Goal: Task Accomplishment & Management: Use online tool/utility

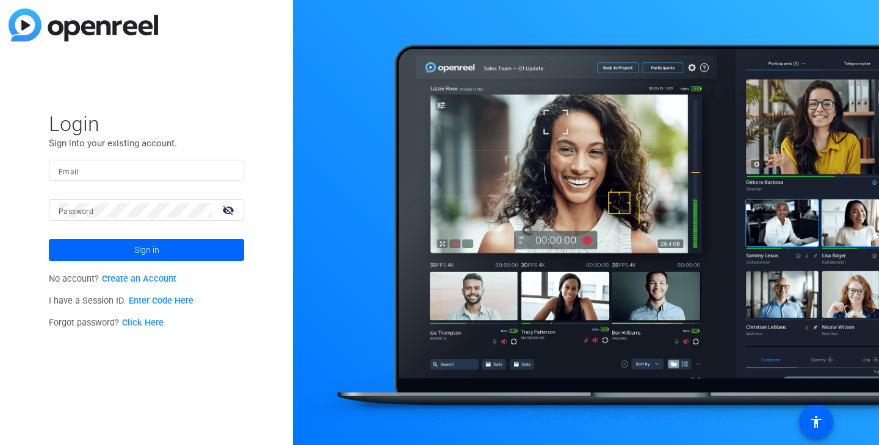
click at [93, 164] on input "Email" at bounding box center [147, 171] width 176 height 15
type input "dbcoyno12@gmail.com"
click at [153, 278] on link "Create an Account" at bounding box center [139, 279] width 74 height 10
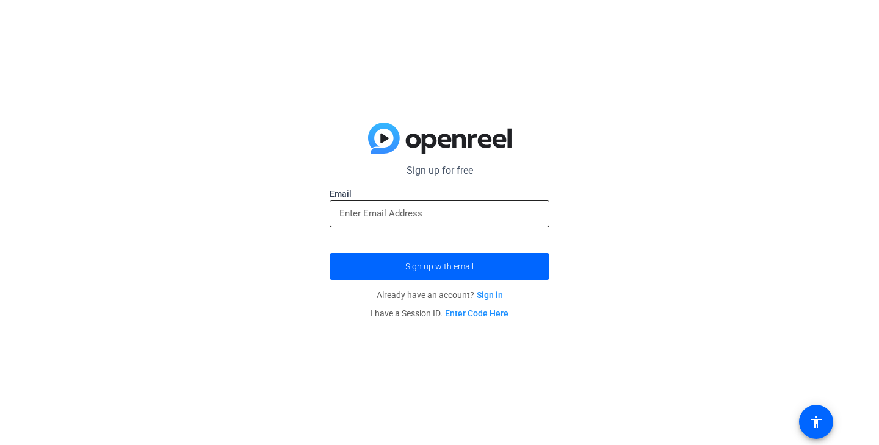
click at [490, 220] on input "email" at bounding box center [439, 213] width 200 height 15
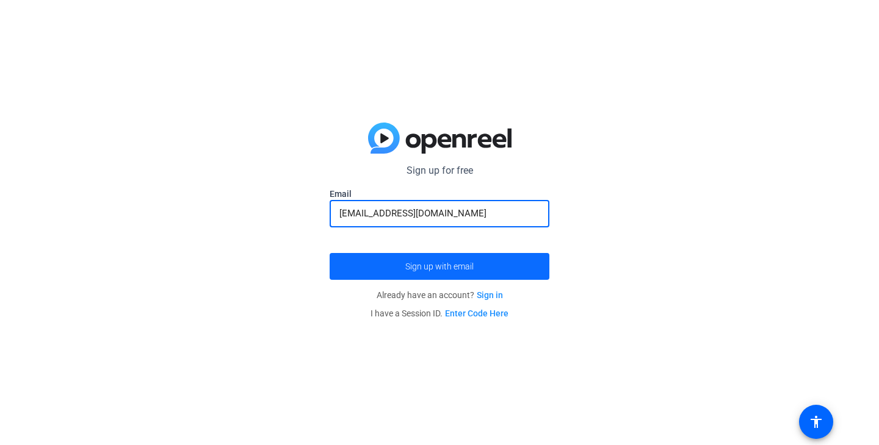
type input "dbcoyno12@gmail.com"
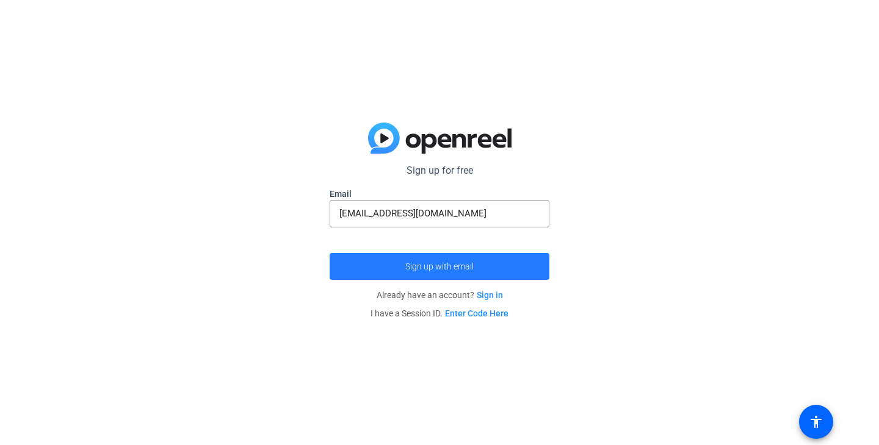
click at [438, 267] on span "Sign up with email" at bounding box center [439, 267] width 68 height 0
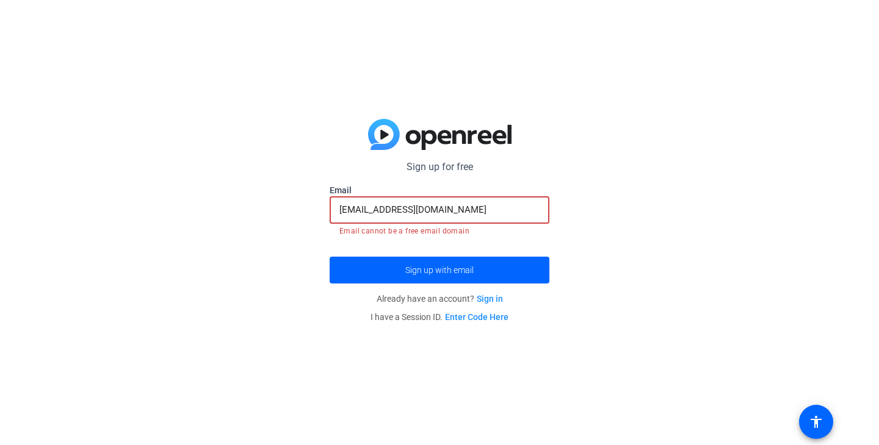
drag, startPoint x: 422, startPoint y: 210, endPoint x: 278, endPoint y: 199, distance: 144.4
click at [278, 199] on div "Sign up for free Email dbcoyno12@gmail.com Email cannot be a free email domain …" at bounding box center [439, 222] width 879 height 445
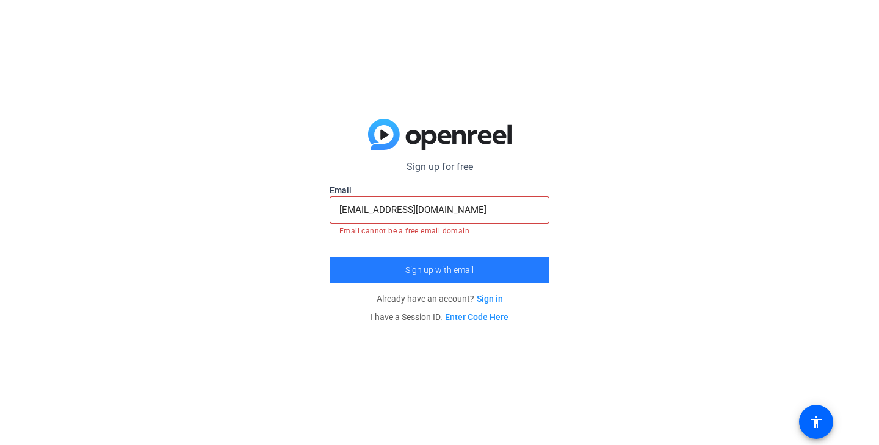
click at [462, 270] on span "Sign up with email" at bounding box center [439, 270] width 68 height 0
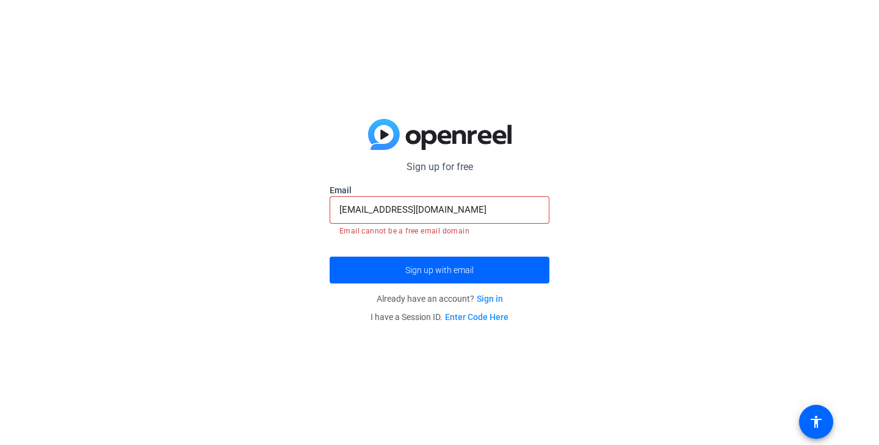
click at [490, 301] on link "Sign in" at bounding box center [490, 299] width 26 height 10
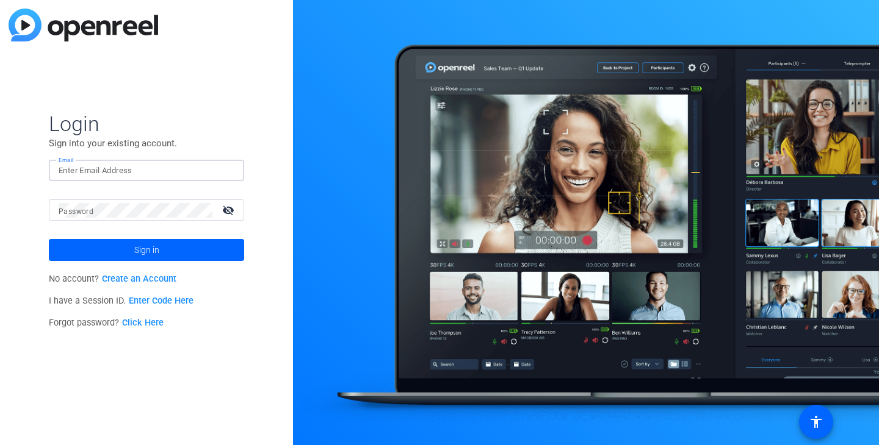
click at [120, 170] on input "Email" at bounding box center [147, 171] width 176 height 15
type input "dbcoyno12@gmail.com"
click at [177, 251] on span at bounding box center [146, 250] width 195 height 29
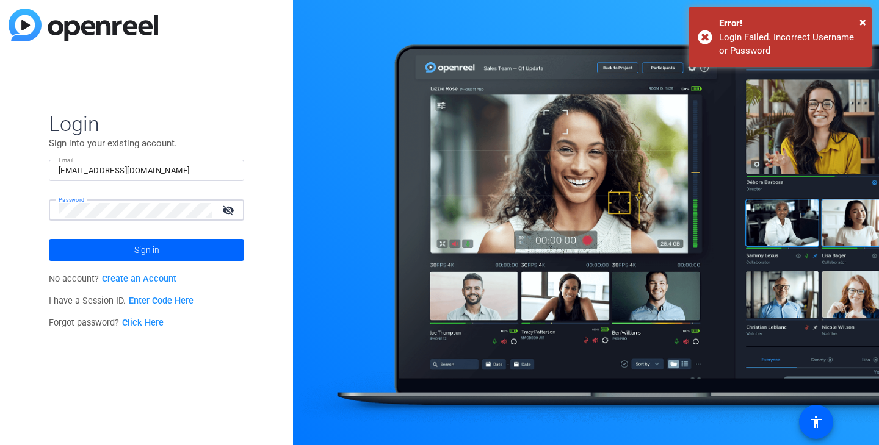
click at [139, 243] on span "Sign in" at bounding box center [146, 250] width 25 height 31
click at [144, 281] on link "Create an Account" at bounding box center [139, 279] width 74 height 10
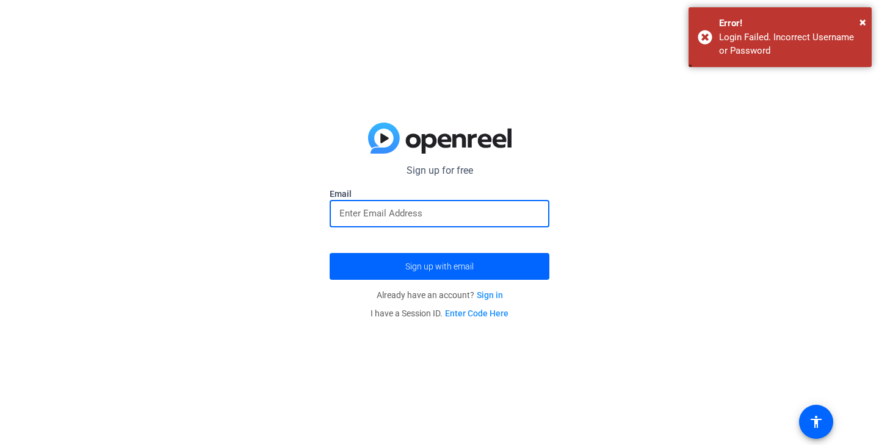
click at [404, 218] on input "email" at bounding box center [439, 213] width 200 height 15
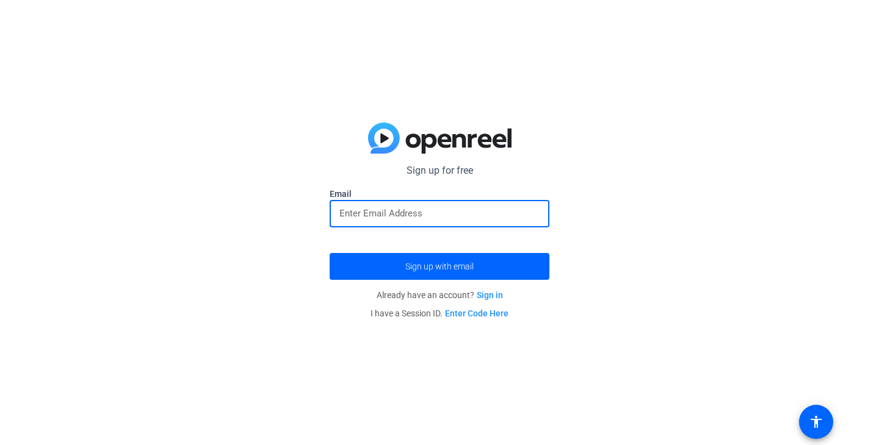
type input "dbcoyno12@gmail.com"
click at [411, 267] on span "Sign up with email" at bounding box center [439, 267] width 68 height 0
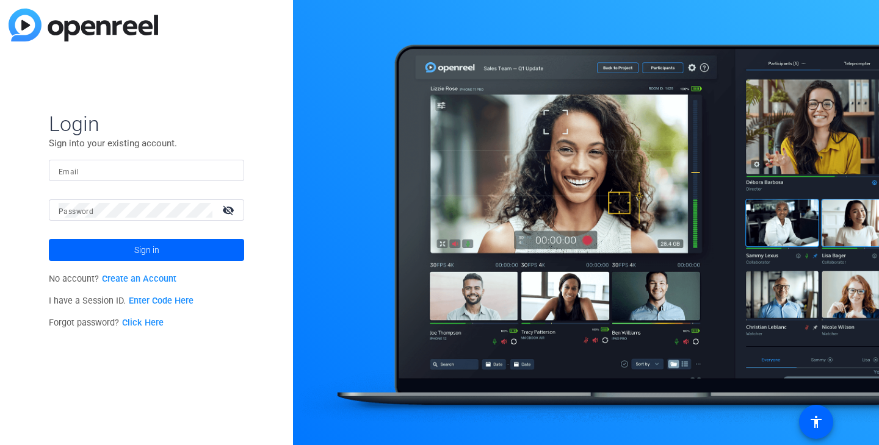
click at [161, 299] on link "Enter Code Here" at bounding box center [161, 301] width 65 height 10
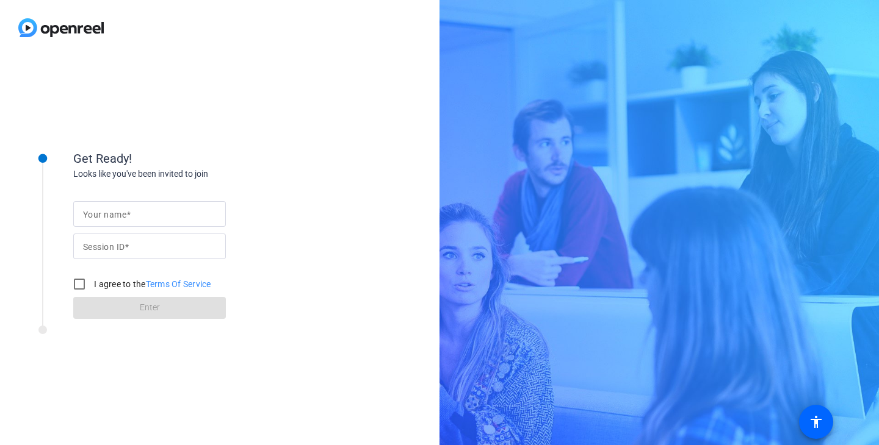
click at [97, 220] on input "Your name" at bounding box center [149, 214] width 133 height 15
type input "[PERSON_NAME]"
type input "697217987"
click at [70, 281] on input "I agree to the Terms Of Service" at bounding box center [79, 284] width 24 height 24
checkbox input "true"
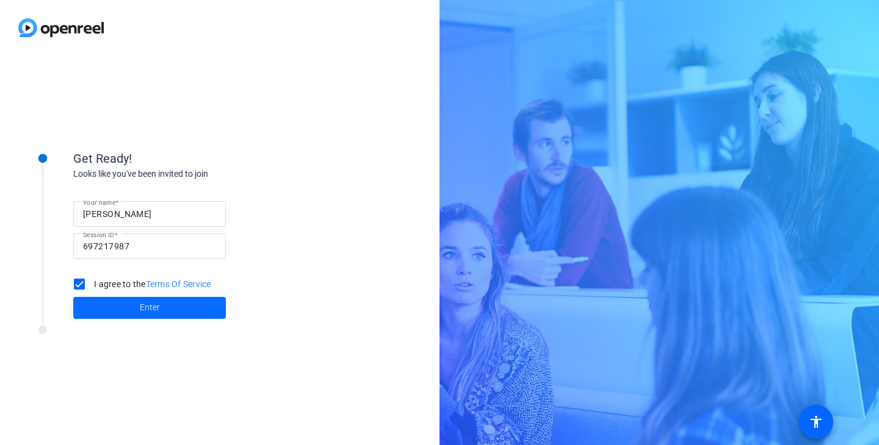
click at [127, 314] on span at bounding box center [149, 308] width 153 height 29
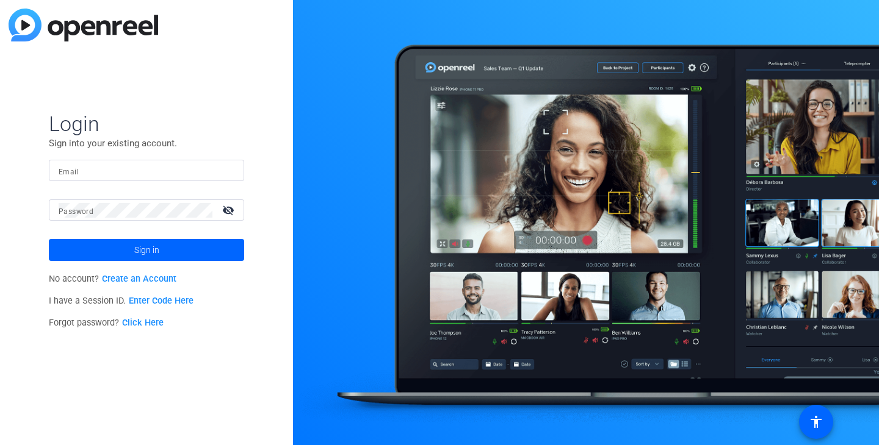
click at [153, 301] on link "Enter Code Here" at bounding box center [161, 301] width 65 height 10
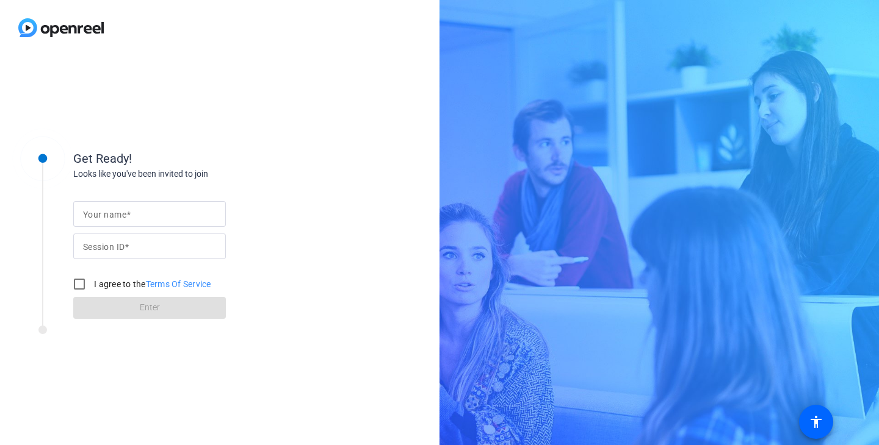
click at [117, 217] on mat-label "Your name" at bounding box center [104, 215] width 43 height 10
click at [117, 217] on input "Your name" at bounding box center [149, 214] width 133 height 15
type input "david"
type input "m"
type input "cmkM"
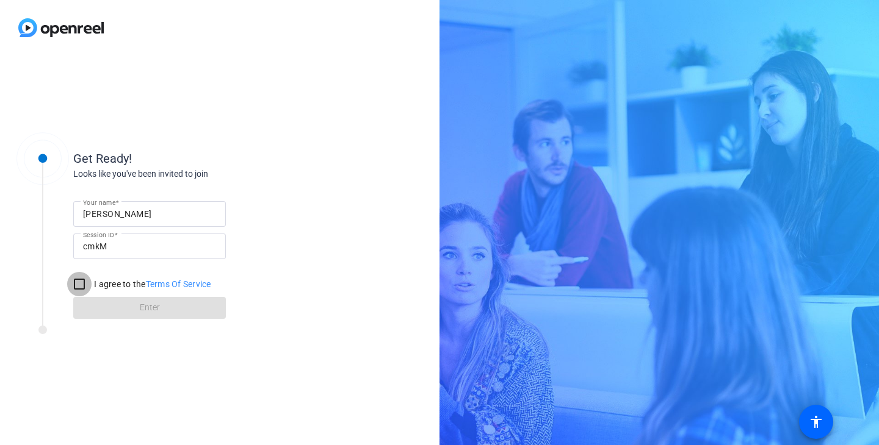
click at [84, 287] on input "I agree to the Terms Of Service" at bounding box center [79, 284] width 24 height 24
checkbox input "true"
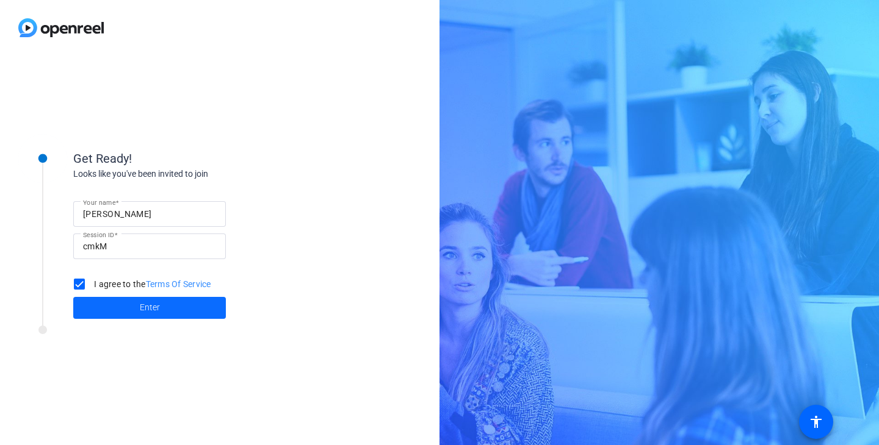
click at [110, 303] on span at bounding box center [149, 308] width 153 height 29
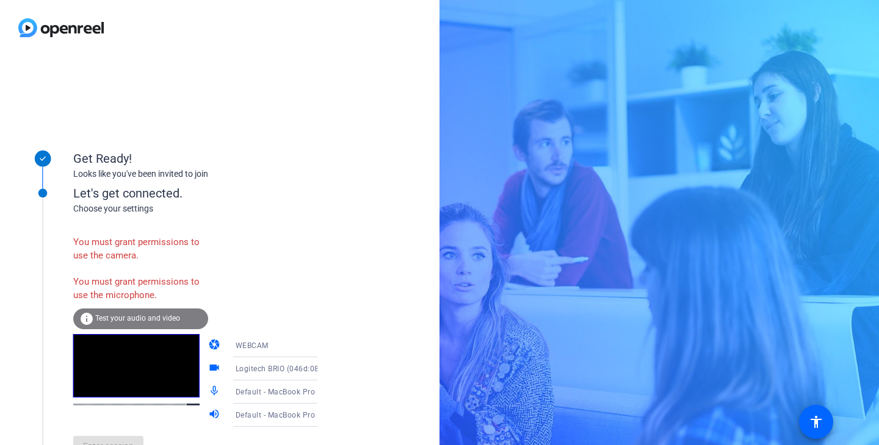
click at [153, 317] on span "Test your audio and video" at bounding box center [137, 318] width 85 height 9
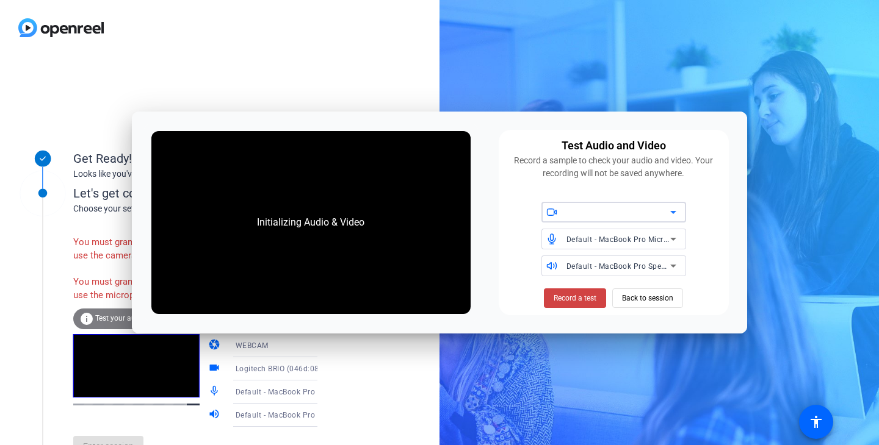
click at [461, 137] on div "Initializing Audio & Video" at bounding box center [310, 222] width 319 height 183
click at [345, 35] on div at bounding box center [219, 28] width 439 height 56
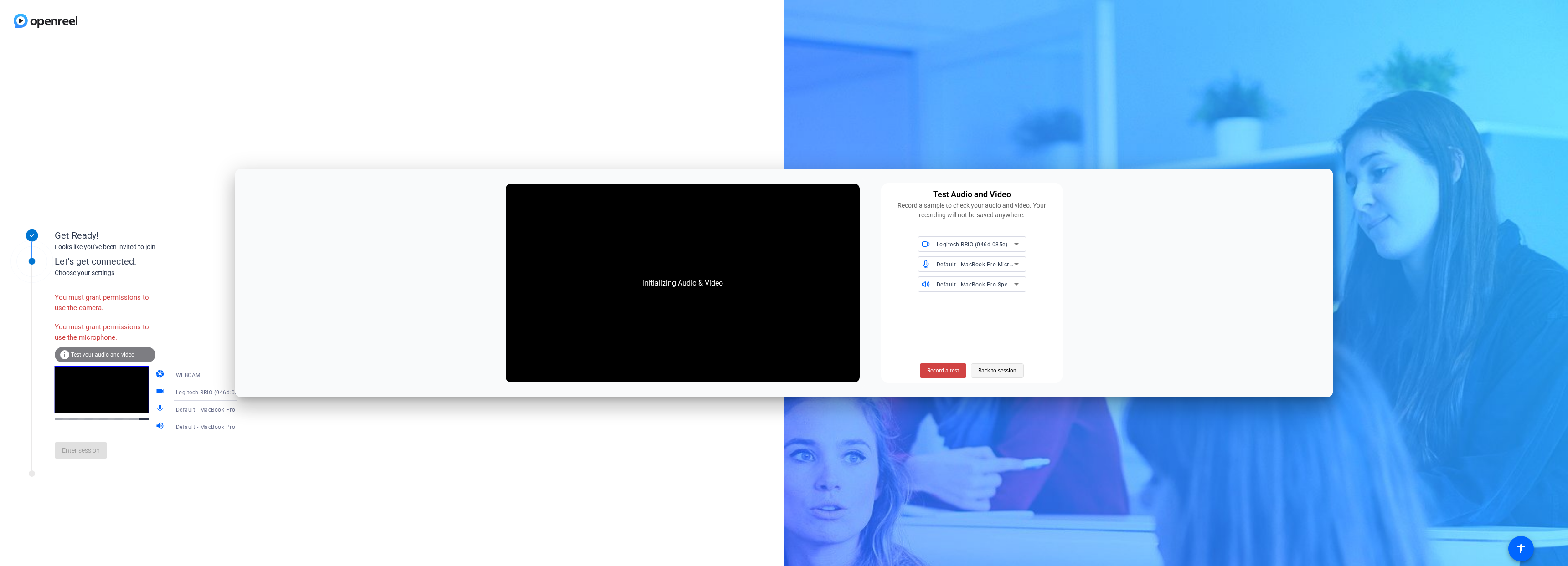
click at [656, 332] on span "Back to session" at bounding box center [997, 370] width 38 height 17
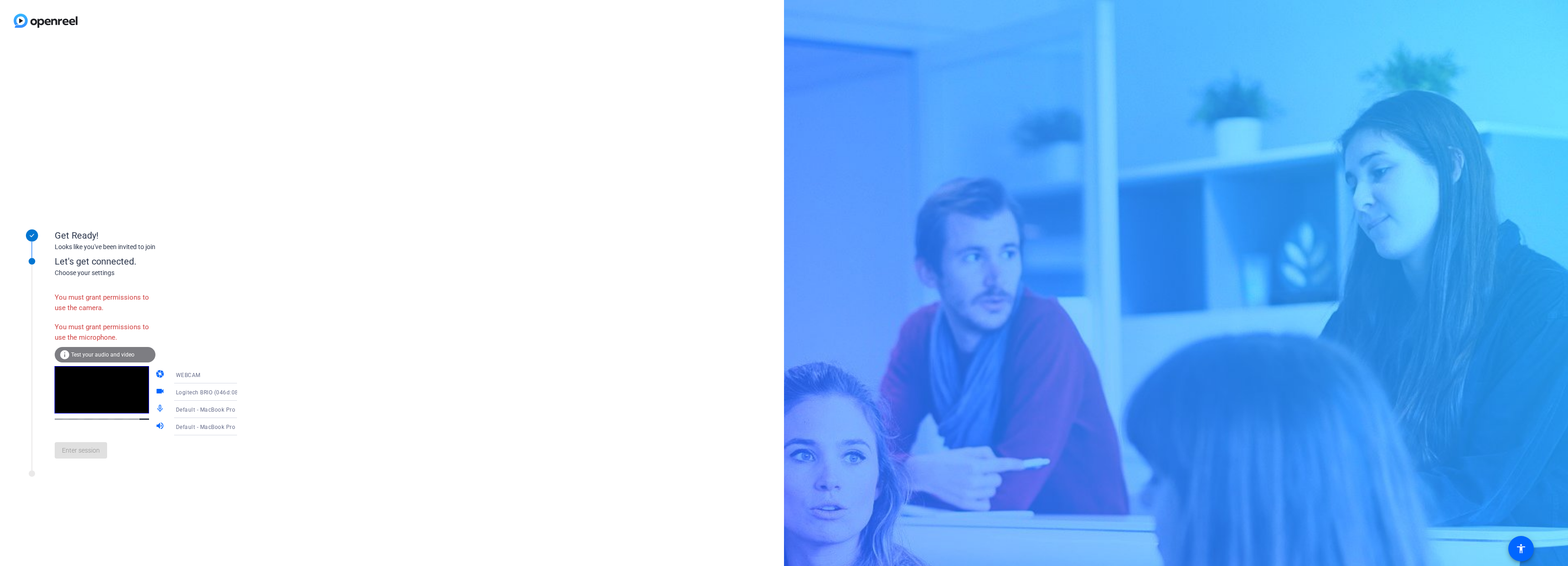
click at [86, 332] on div "Enter session" at bounding box center [155, 450] width 201 height 30
click at [74, 332] on span "Test your audio and video" at bounding box center [102, 355] width 63 height 7
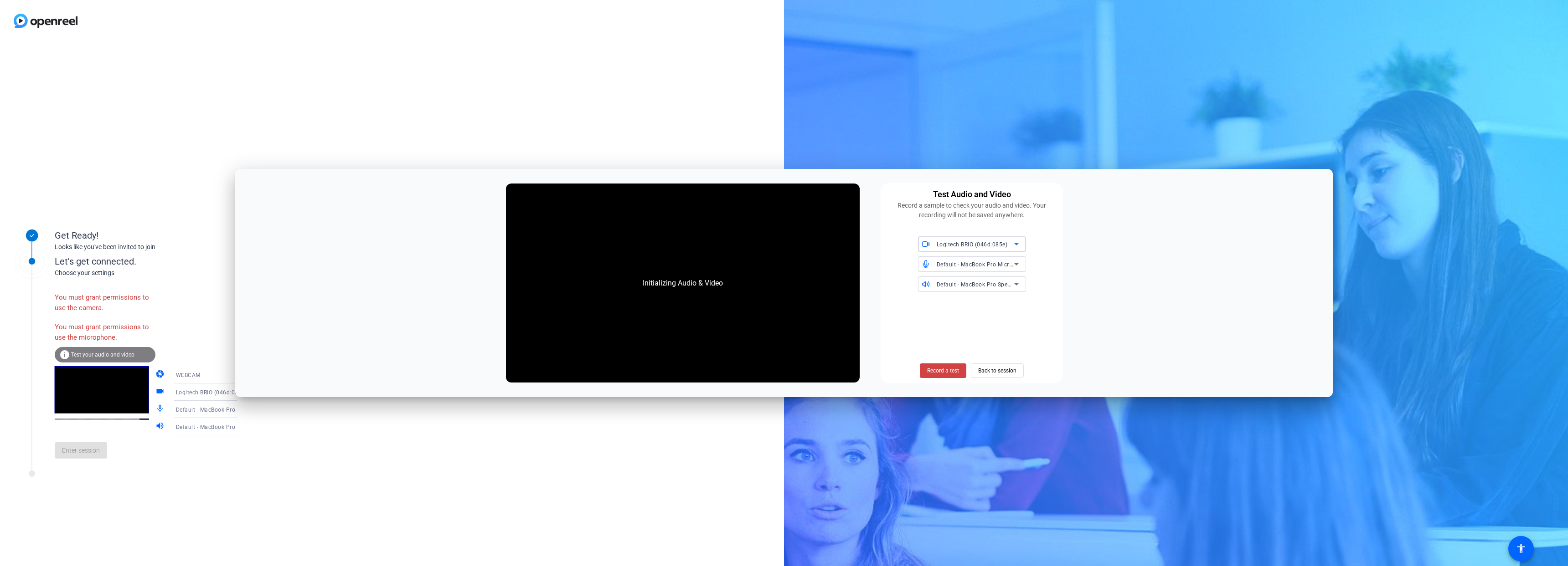
click at [656, 262] on span "Default - MacBook Pro Microphone (Built-in)" at bounding box center [995, 264] width 117 height 7
click at [656, 308] on span "Logitech BRIO (046d:085e)" at bounding box center [960, 305] width 69 height 11
click at [656, 332] on span "Record a test" at bounding box center [943, 370] width 32 height 8
click at [656, 287] on span "Default - MacBook Pro Speakers (Built-in)" at bounding box center [991, 284] width 110 height 7
click at [656, 323] on span "MacBook Pro Speakers (Built-in)" at bounding box center [967, 325] width 84 height 11
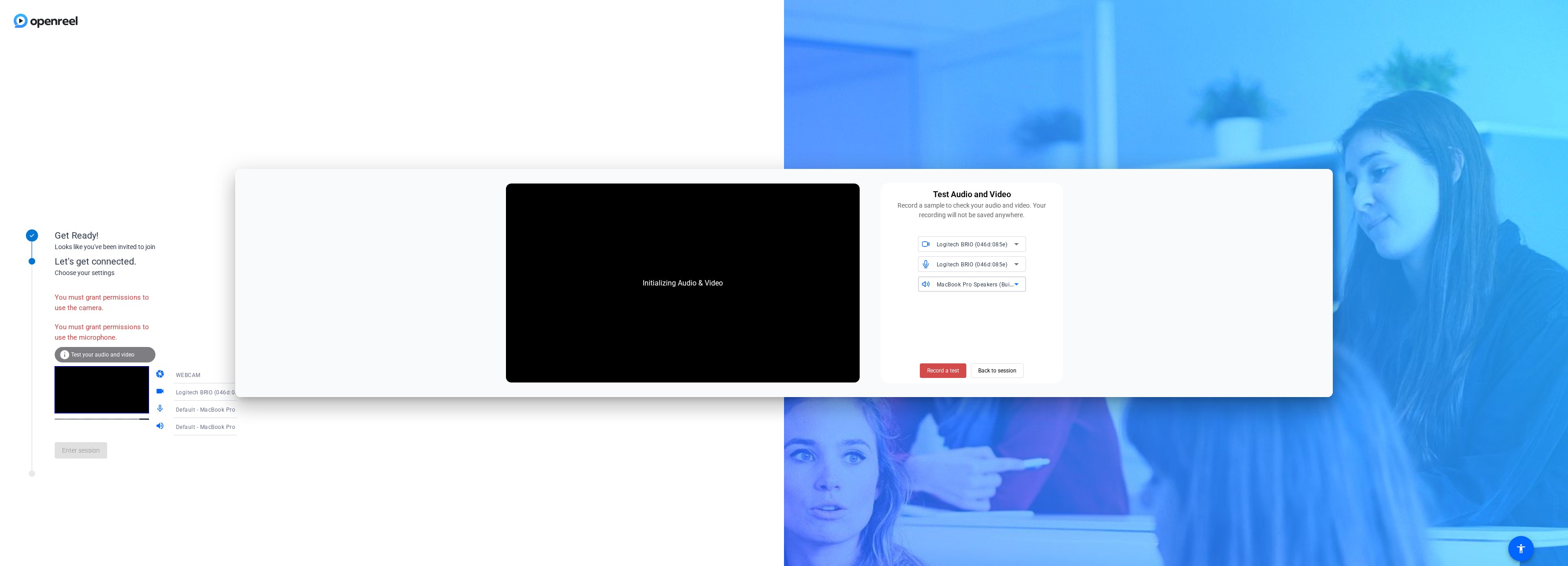
click at [656, 332] on span "Record a test" at bounding box center [943, 370] width 32 height 8
click at [656, 332] on span "Back to session" at bounding box center [997, 370] width 38 height 17
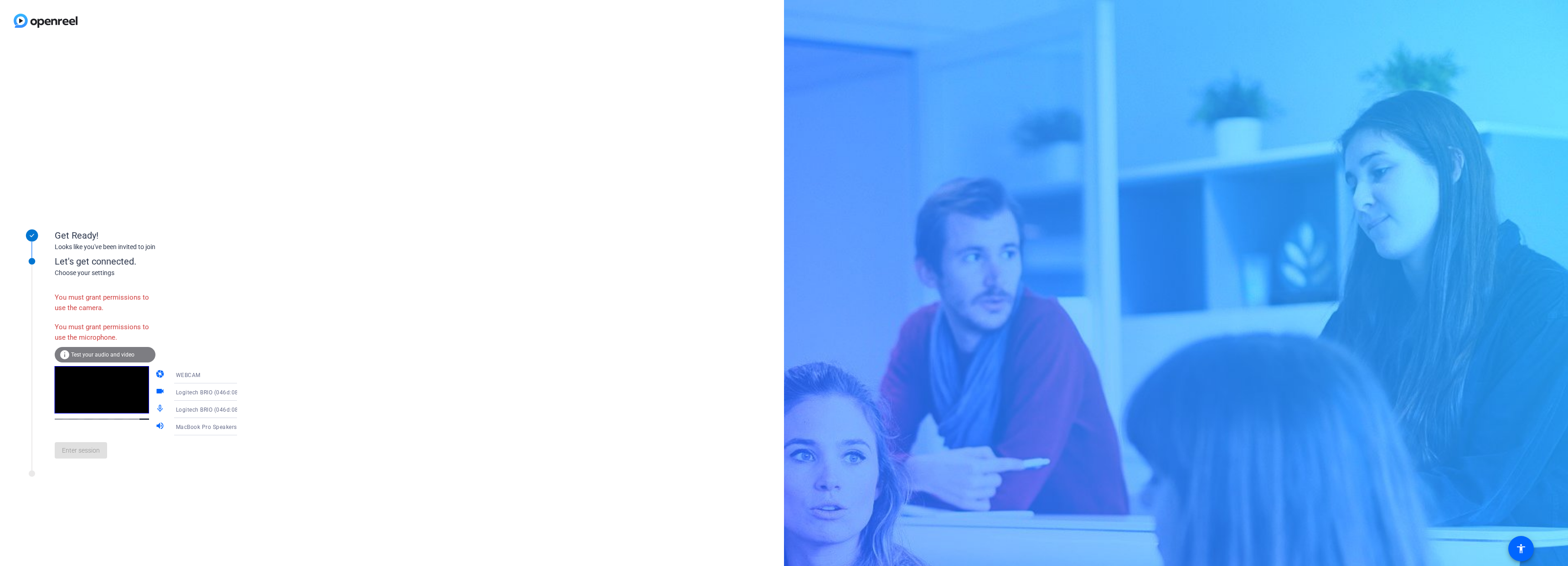
click at [208, 332] on div "WEBCAM" at bounding box center [211, 375] width 69 height 11
click at [191, 332] on mat-option "DESKTOP" at bounding box center [198, 411] width 78 height 18
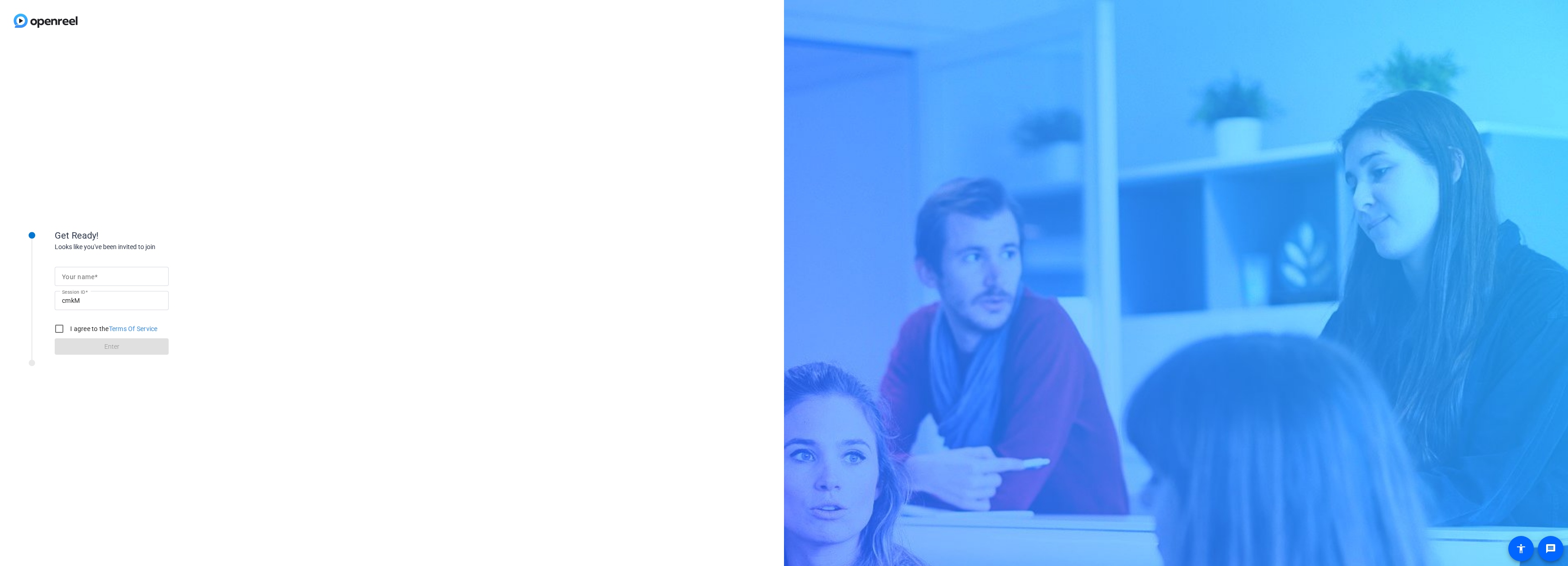
click at [102, 276] on input "Your name" at bounding box center [111, 276] width 99 height 11
type input "[PERSON_NAME]"
click at [60, 330] on input "I agree to the Terms Of Service" at bounding box center [59, 329] width 18 height 18
checkbox input "true"
click at [90, 347] on span at bounding box center [111, 346] width 114 height 22
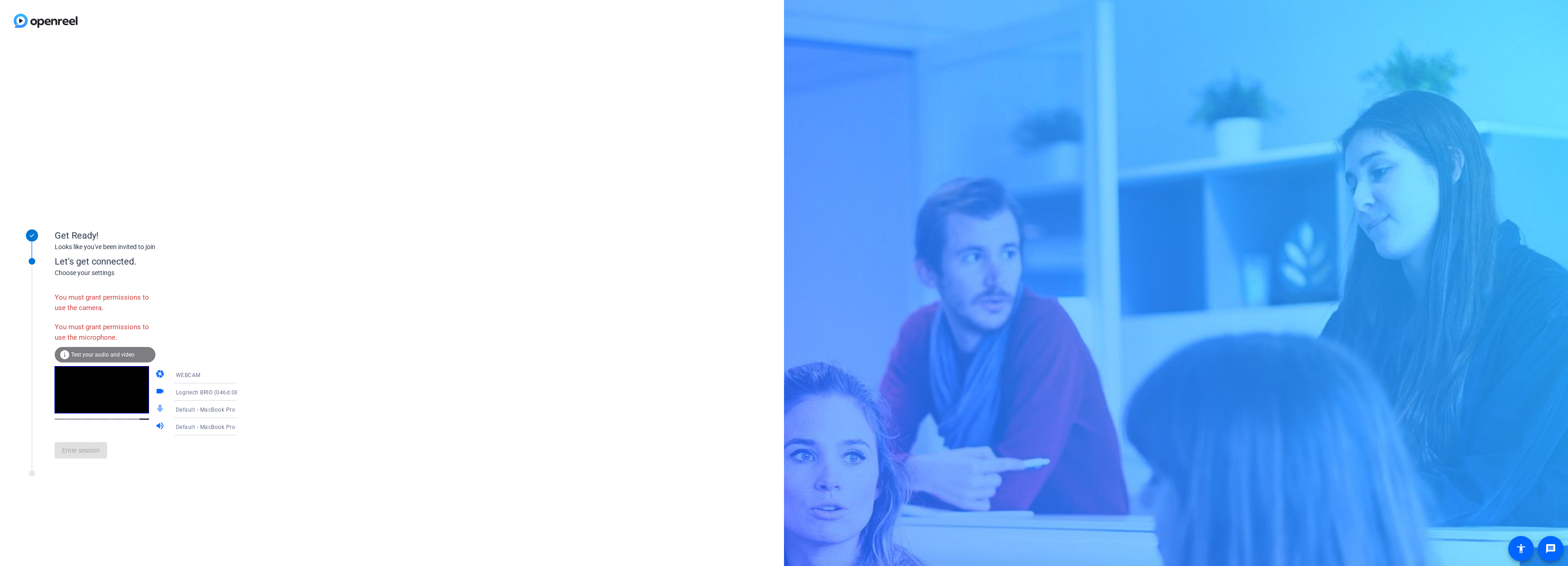
click at [111, 354] on span "Test your audio and video" at bounding box center [102, 355] width 63 height 7
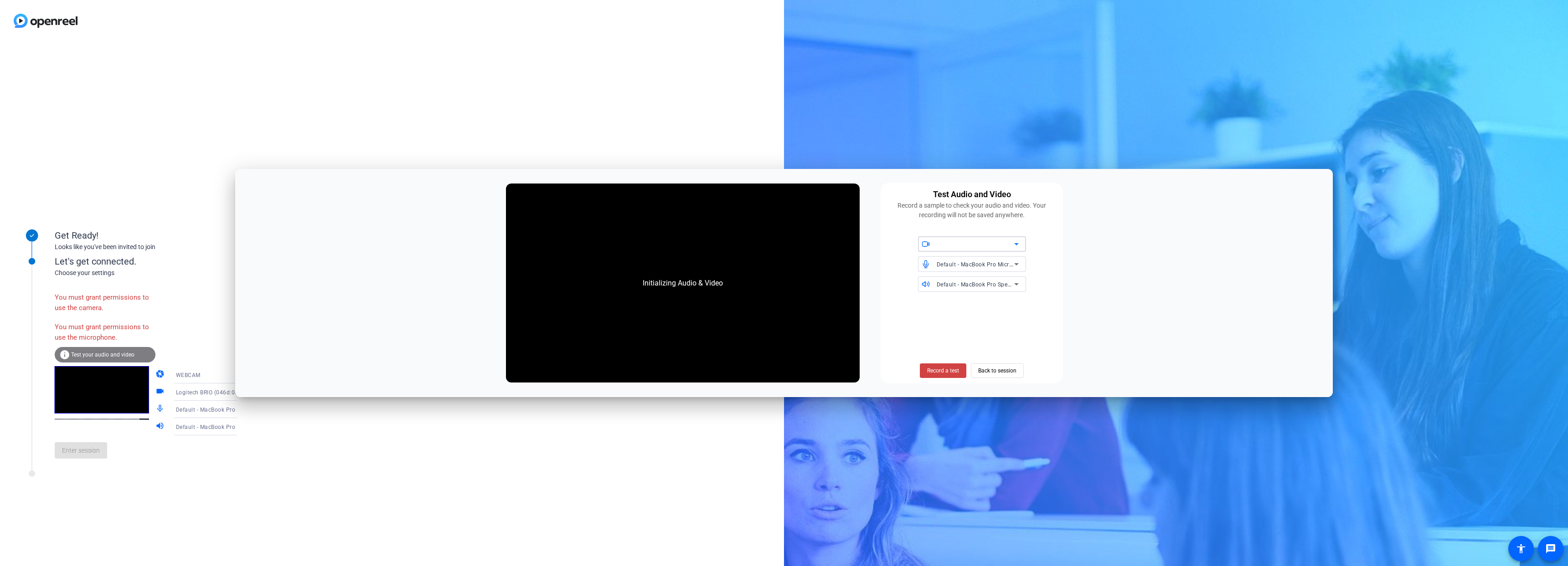
click at [1005, 245] on div at bounding box center [976, 244] width 78 height 11
click at [982, 263] on span "Logitech BRIO (046d:085e)" at bounding box center [960, 263] width 69 height 11
click at [946, 367] on span "Record a test" at bounding box center [943, 370] width 32 height 8
click at [986, 265] on span "Default - MacBook Pro Microphone (Built-in)" at bounding box center [995, 264] width 117 height 7
click at [986, 265] on div at bounding box center [784, 283] width 1568 height 566
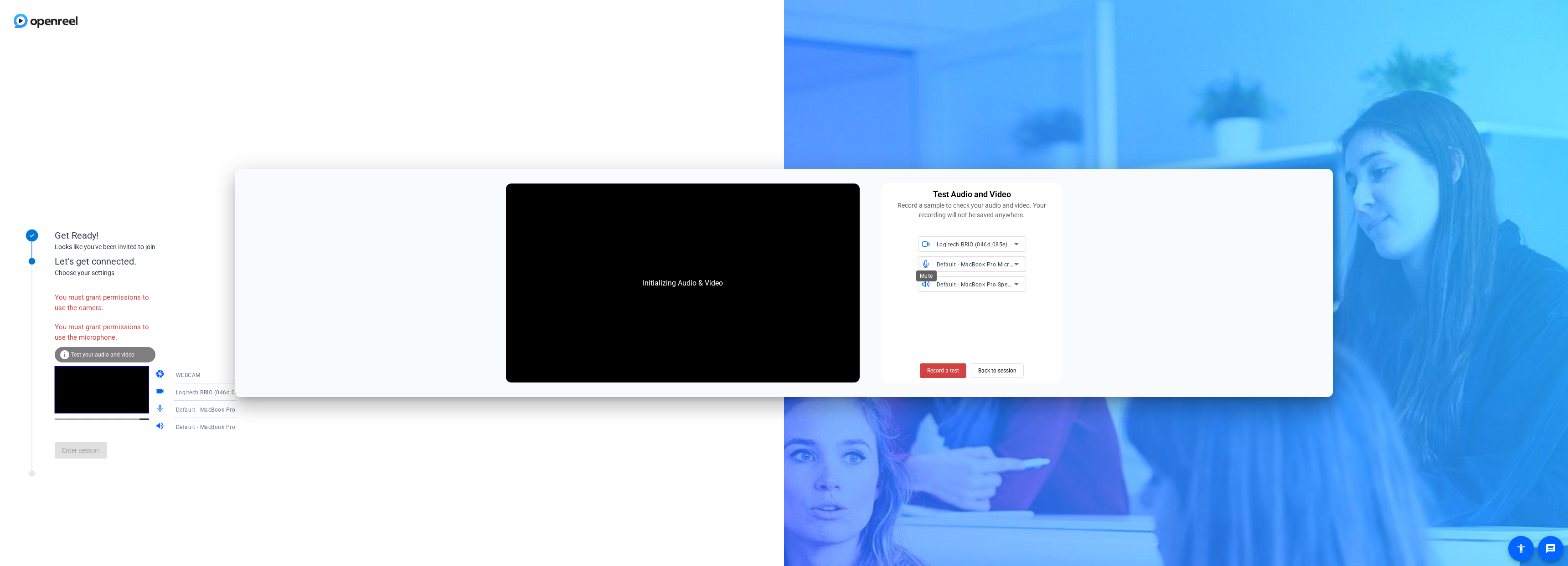
click at [934, 266] on span at bounding box center [926, 264] width 17 height 7
click at [982, 267] on span "Default - MacBook Pro Microphone (Built-in)" at bounding box center [995, 264] width 117 height 7
click at [983, 319] on span "MacBook Pro Microphone (Built-in)" at bounding box center [970, 319] width 90 height 11
click at [994, 287] on span "Default - MacBook Pro Speakers (Built-in)" at bounding box center [991, 284] width 110 height 7
click at [979, 323] on span "MacBook Pro Speakers (Built-in)" at bounding box center [967, 325] width 84 height 11
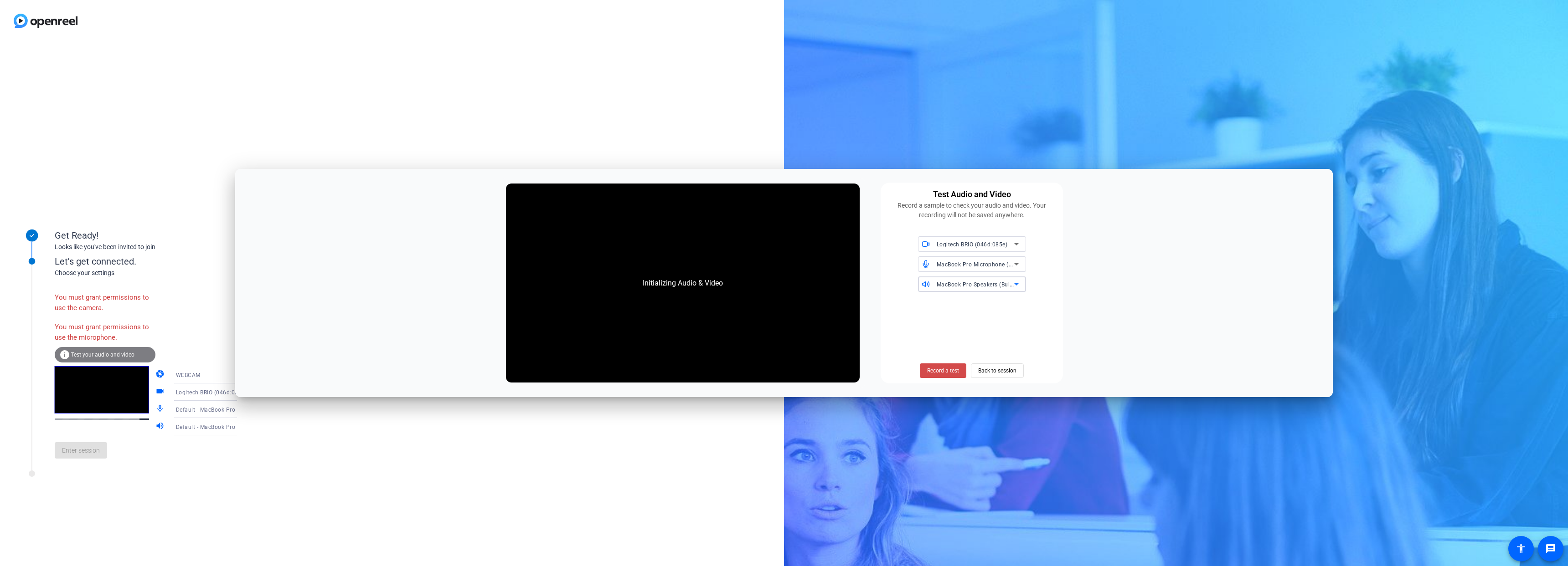
click at [952, 372] on span "Record a test" at bounding box center [943, 370] width 32 height 8
click at [949, 373] on span "Record a test" at bounding box center [943, 370] width 32 height 8
click at [986, 367] on span "Back to session" at bounding box center [997, 370] width 38 height 17
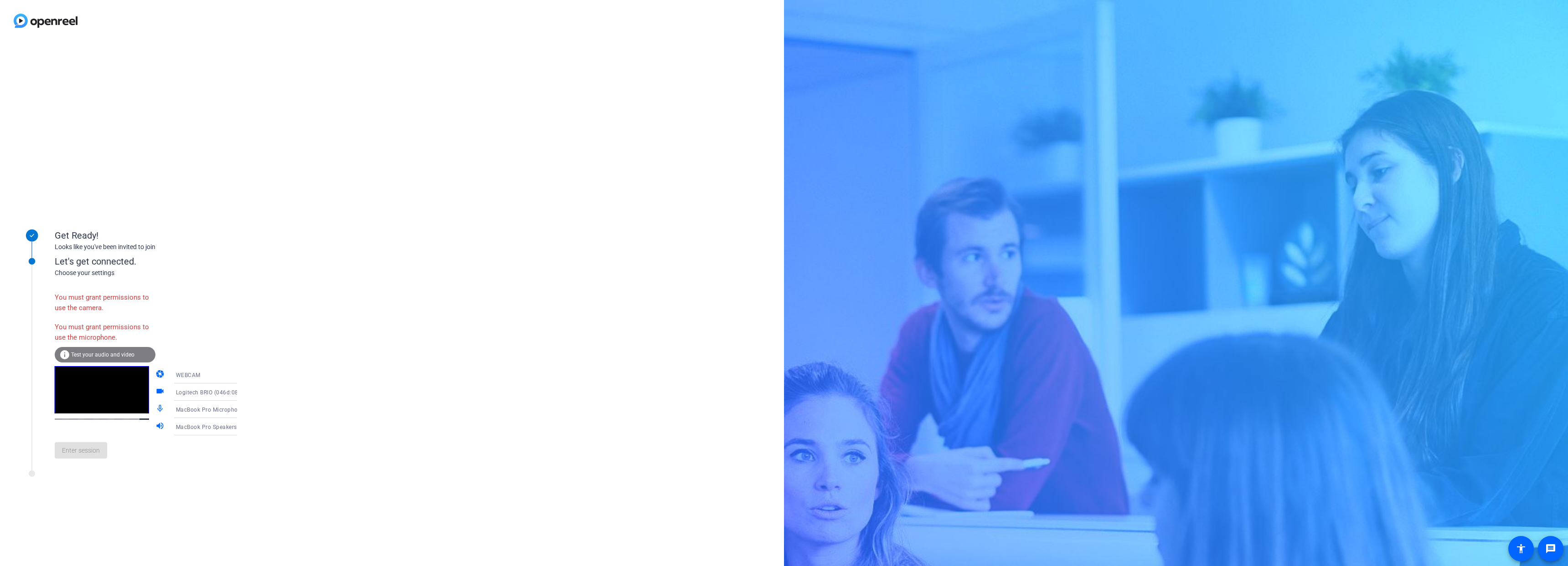
click at [193, 375] on div "WEBCAM" at bounding box center [211, 375] width 69 height 11
click at [182, 408] on span "DESKTOP" at bounding box center [176, 411] width 25 height 11
click at [94, 355] on span "Test your audio and video" at bounding box center [102, 355] width 63 height 7
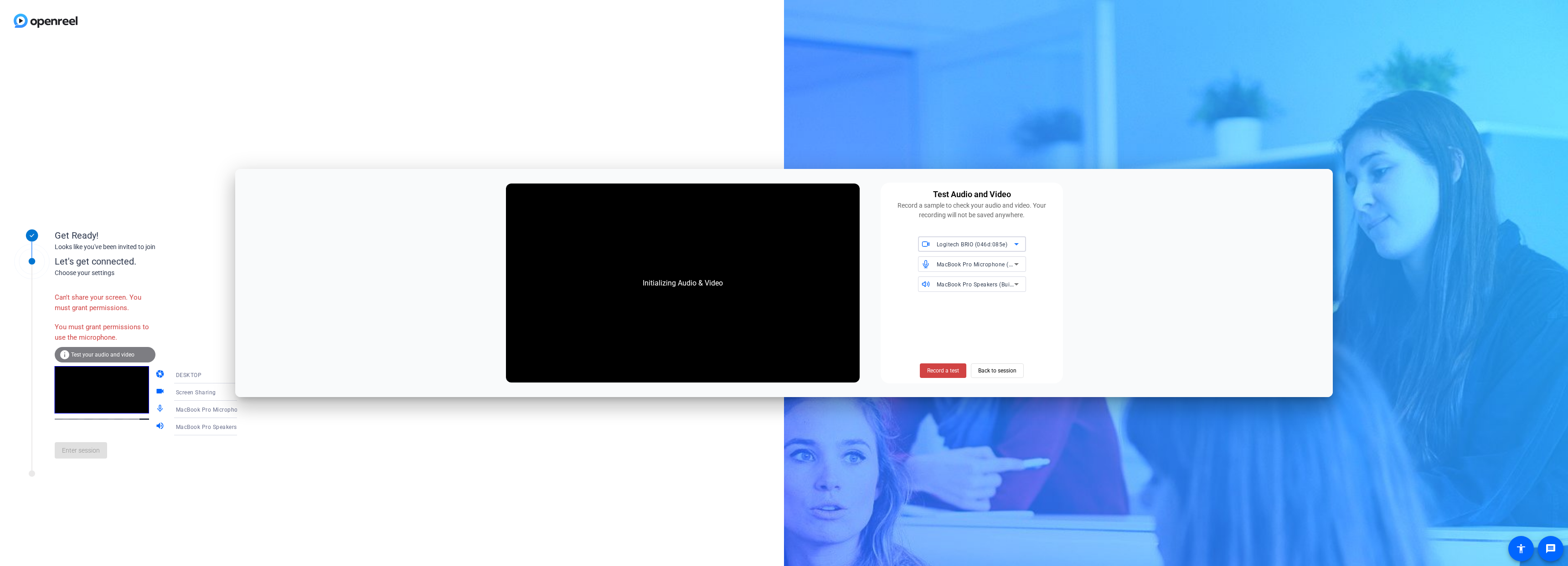
click at [1003, 247] on span "Logitech BRIO (046d:085e)" at bounding box center [972, 244] width 71 height 7
click at [984, 264] on span "Logitech BRIO (046d:085e)" at bounding box center [960, 263] width 69 height 11
click at [982, 265] on span "MacBook Pro Microphone (Built-in)" at bounding box center [983, 264] width 93 height 7
click at [970, 305] on span "Logitech BRIO (046d:085e)" at bounding box center [960, 305] width 69 height 11
click at [991, 283] on span "MacBook Pro Speakers (Built-in)" at bounding box center [979, 284] width 86 height 7
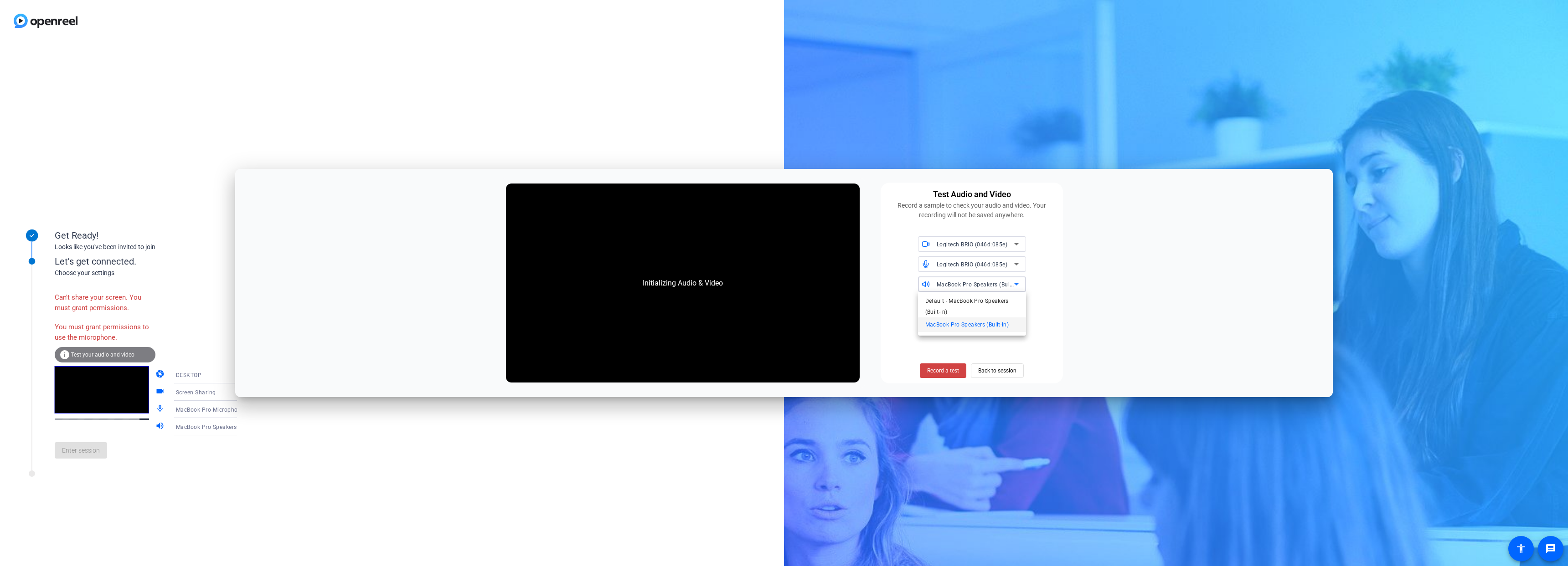
click at [957, 323] on span "MacBook Pro Speakers (Built-in)" at bounding box center [967, 325] width 84 height 11
click at [943, 372] on span "Record a test" at bounding box center [943, 370] width 32 height 8
click at [943, 372] on span "Record a test" at bounding box center [943, 370] width 32 height 8
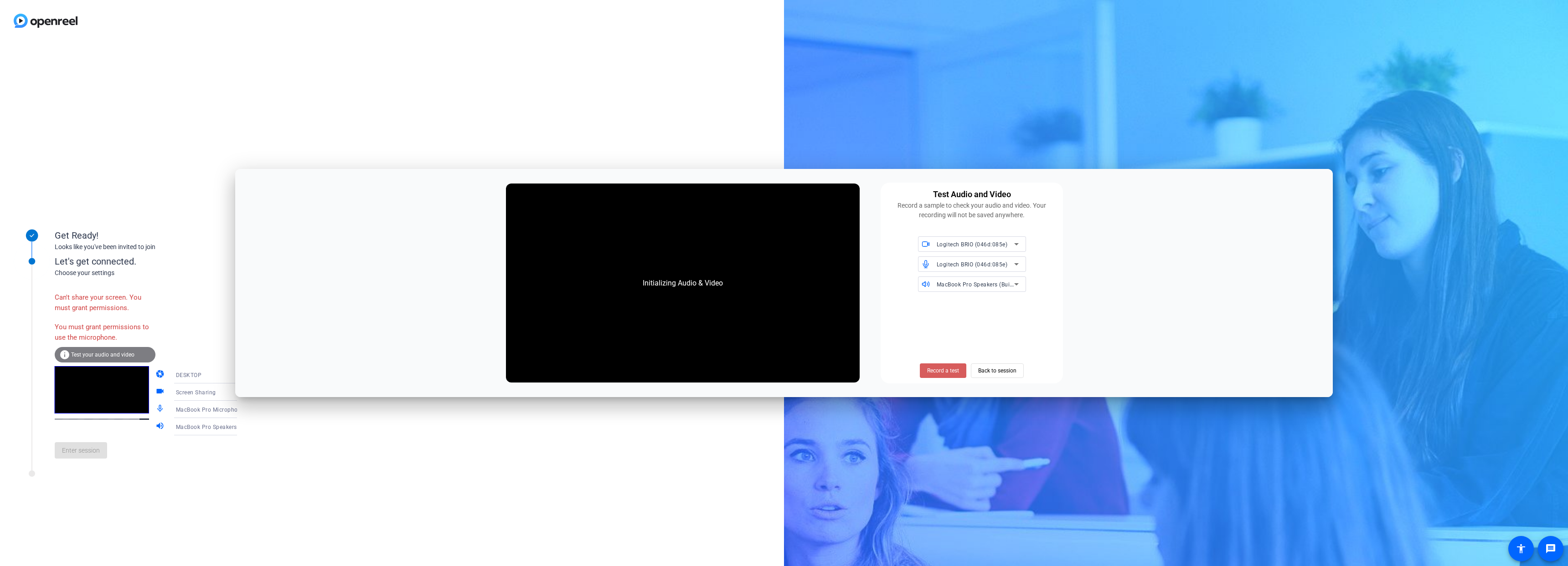
click at [943, 372] on span "Record a test" at bounding box center [943, 370] width 32 height 8
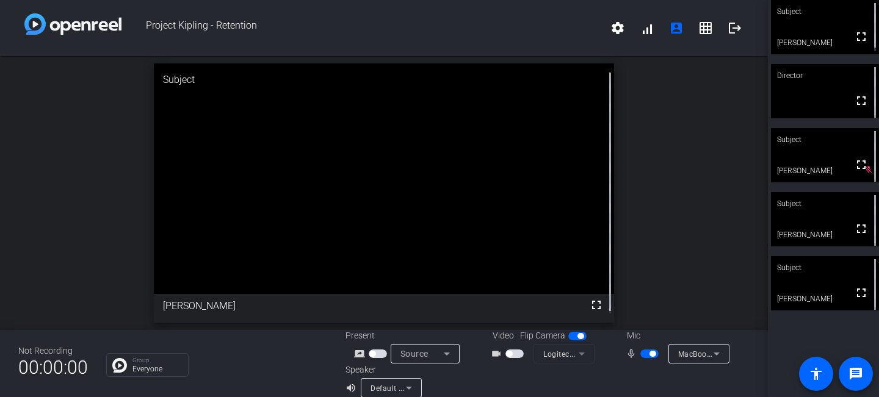
scroll to position [14, 0]
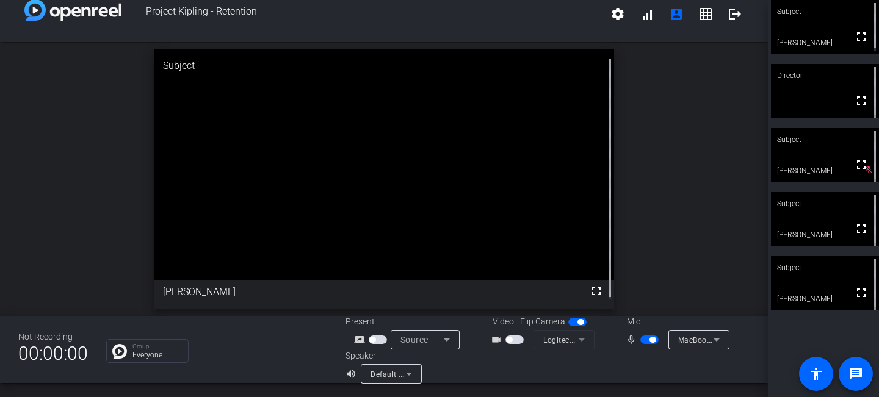
click at [579, 343] on mat-form-field "Logitech BRIO (046d:085e)" at bounding box center [563, 340] width 61 height 20
click at [510, 343] on span "button" at bounding box center [514, 340] width 18 height 9
click at [506, 341] on span "button" at bounding box center [509, 340] width 6 height 6
click at [577, 345] on mat-form-field "Logitech BRIO (046d:085e)" at bounding box center [563, 340] width 61 height 20
click at [576, 342] on mat-form-field "Logitech BRIO (046d:085e)" at bounding box center [563, 340] width 61 height 20
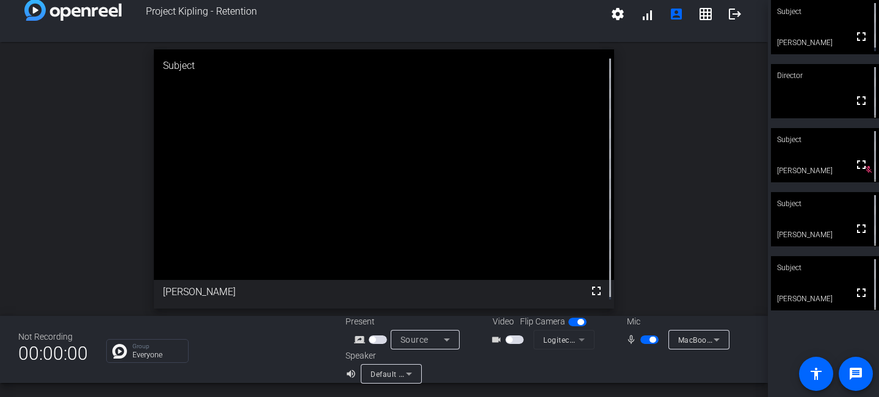
click at [576, 342] on mat-form-field "Logitech BRIO (046d:085e)" at bounding box center [563, 340] width 61 height 20
click at [571, 343] on mat-form-field "Logitech BRIO (046d:085e)" at bounding box center [563, 340] width 61 height 20
click at [411, 372] on icon at bounding box center [409, 374] width 15 height 15
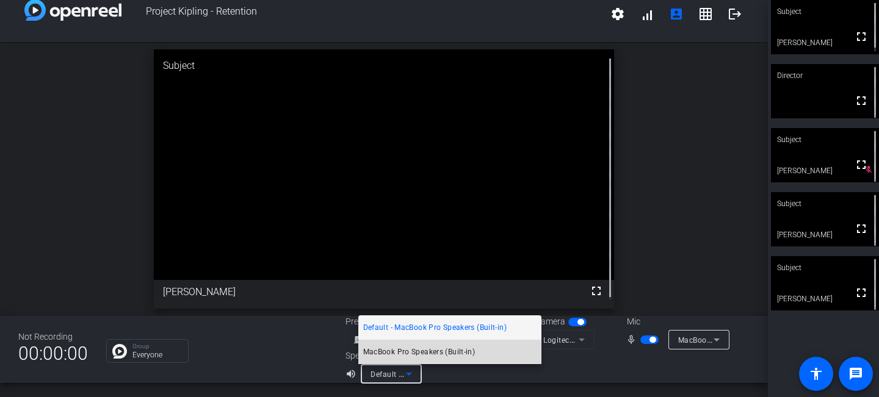
click at [422, 356] on span "MacBook Pro Speakers (Built-in)" at bounding box center [419, 352] width 112 height 15
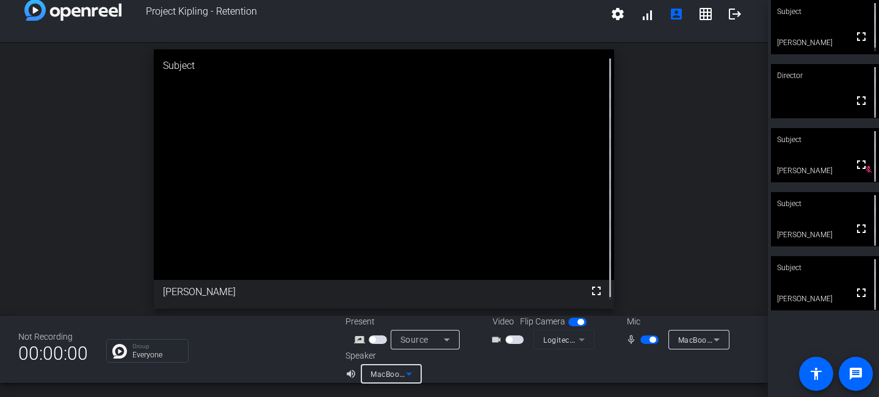
click at [491, 339] on mat-icon "videocam_outline" at bounding box center [498, 340] width 15 height 15
drag, startPoint x: 508, startPoint y: 341, endPoint x: 546, endPoint y: 341, distance: 38.4
click at [546, 341] on div "videocam_outline Logitech BRIO (046d:085e)" at bounding box center [541, 340] width 122 height 20
click at [439, 342] on icon at bounding box center [446, 340] width 15 height 15
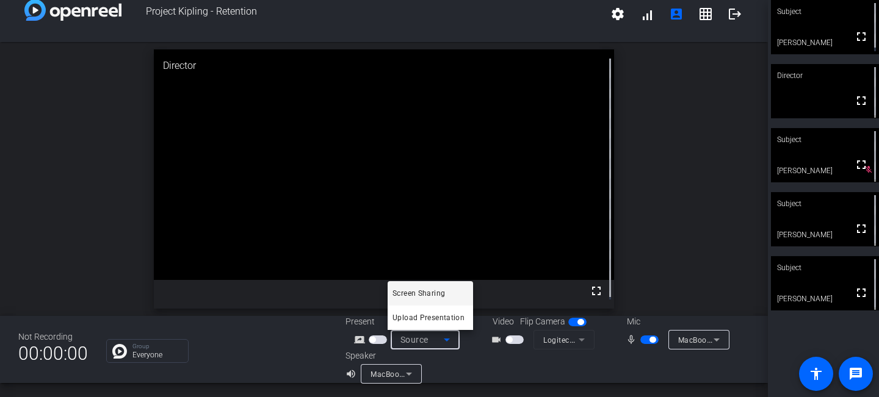
click at [495, 352] on div at bounding box center [439, 198] width 879 height 397
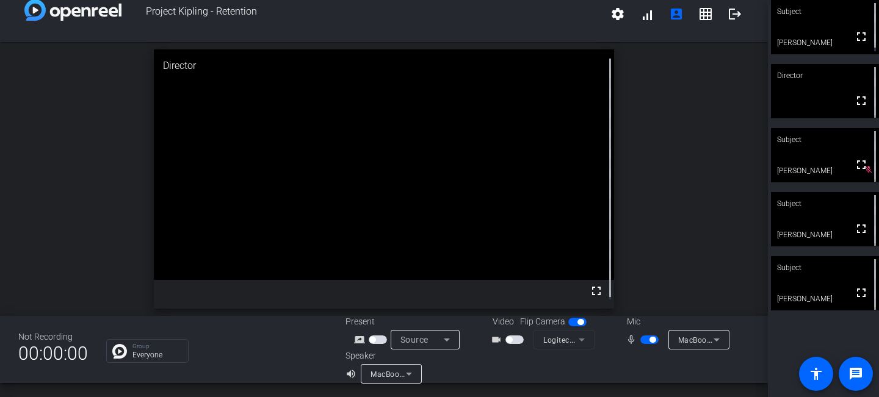
click at [578, 342] on mat-form-field "Logitech BRIO (046d:085e)" at bounding box center [563, 340] width 61 height 20
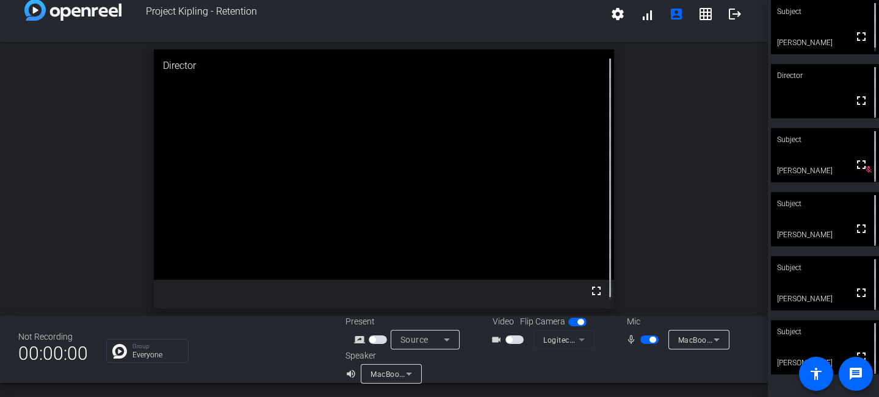
click at [508, 344] on mat-slide-toggle at bounding box center [515, 339] width 21 height 13
click at [505, 341] on span "button" at bounding box center [514, 340] width 18 height 9
click at [506, 342] on span "button" at bounding box center [509, 340] width 6 height 6
click at [500, 23] on span "Project Kipling - Retention" at bounding box center [361, 13] width 481 height 29
click at [441, 337] on icon at bounding box center [446, 340] width 15 height 15
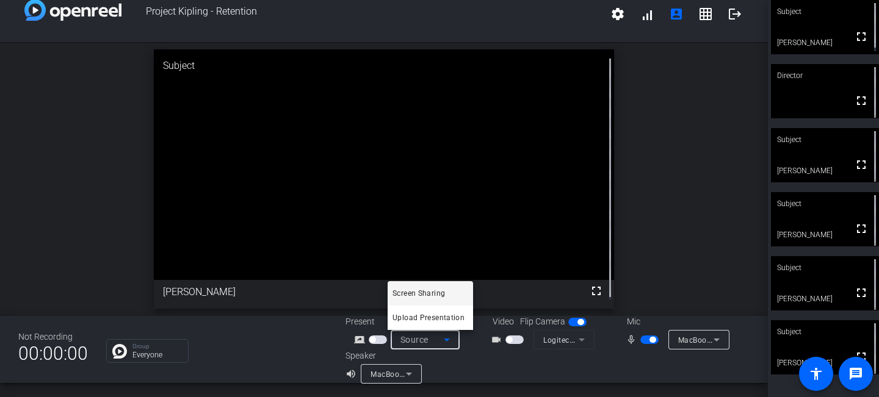
click at [674, 218] on div at bounding box center [439, 198] width 879 height 397
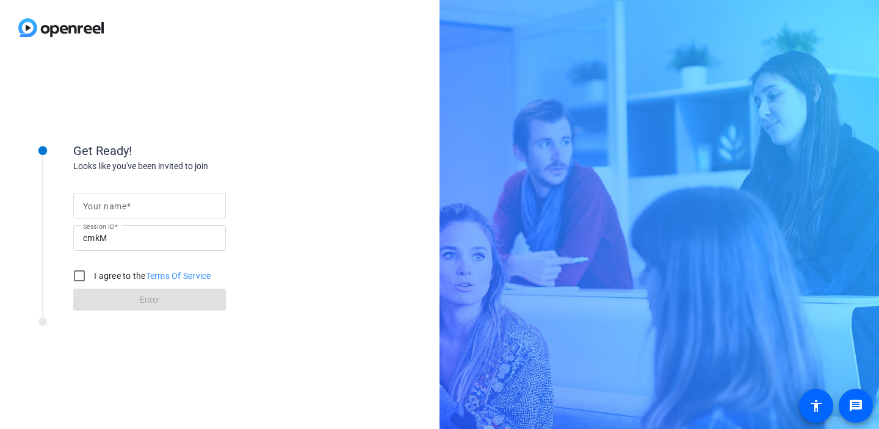
click at [166, 212] on input "Your name" at bounding box center [149, 205] width 133 height 15
type input "[PERSON_NAME]"
click at [132, 234] on input "cmkM" at bounding box center [149, 238] width 133 height 15
click at [78, 279] on input "I agree to the Terms Of Service" at bounding box center [79, 276] width 24 height 24
checkbox input "true"
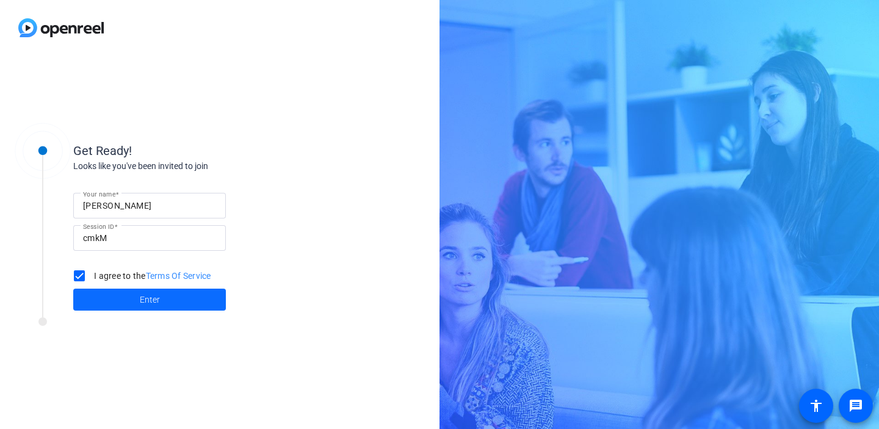
click at [110, 299] on span at bounding box center [149, 299] width 153 height 29
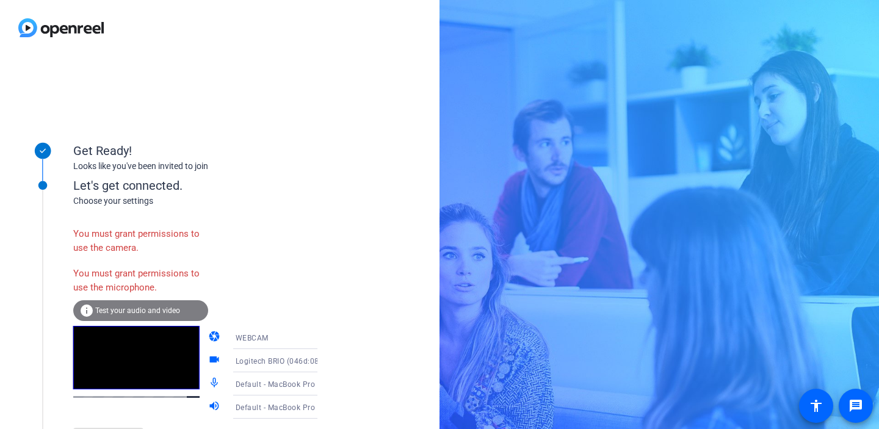
click at [120, 306] on span "Test your audio and video" at bounding box center [137, 310] width 85 height 9
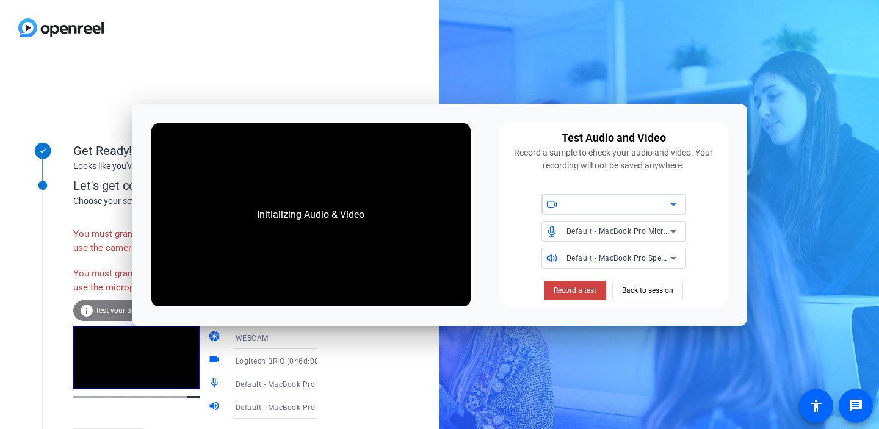
click at [621, 203] on div at bounding box center [618, 204] width 104 height 15
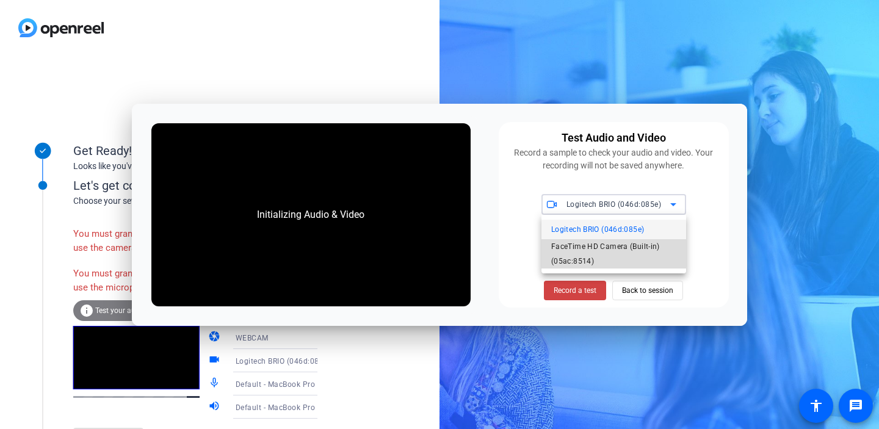
click at [610, 247] on span "FaceTime HD Camera (Built-in) (05ac:8514)" at bounding box center [613, 253] width 125 height 29
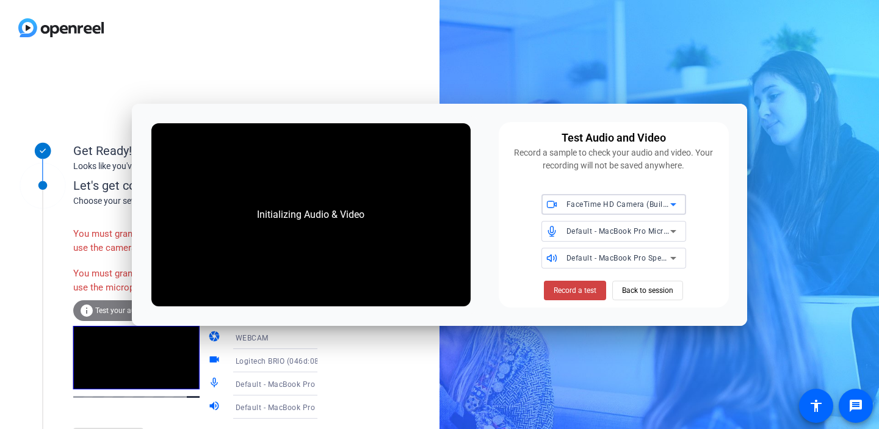
click at [621, 234] on span "Default - MacBook Pro Microphone (Built-in)" at bounding box center [644, 231] width 157 height 10
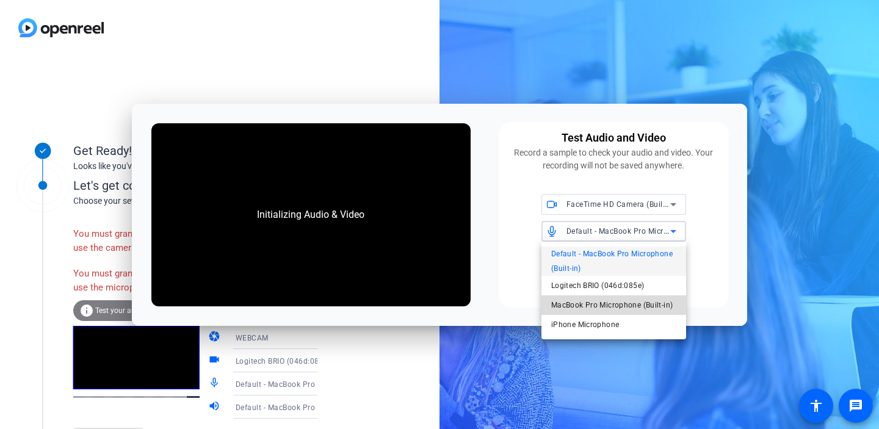
click at [597, 306] on span "MacBook Pro Microphone (Built-in)" at bounding box center [611, 305] width 121 height 15
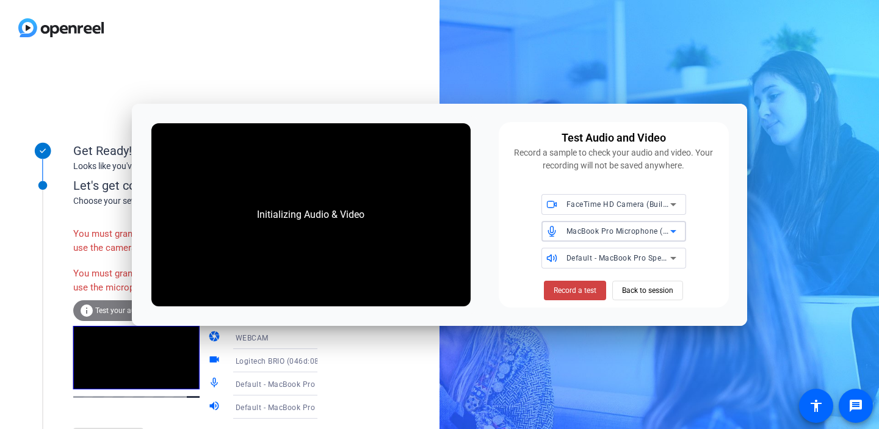
click at [598, 259] on span "Default - MacBook Pro Speakers (Built-in)" at bounding box center [639, 258] width 147 height 10
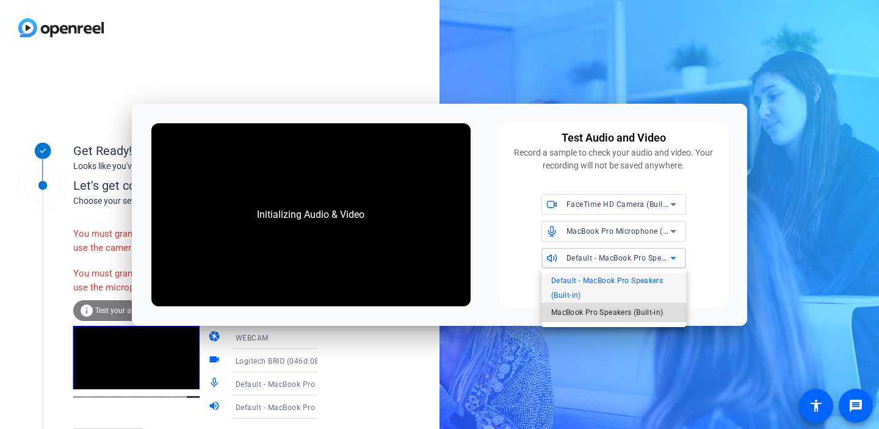
click at [578, 311] on span "MacBook Pro Speakers (Built-in)" at bounding box center [607, 312] width 112 height 15
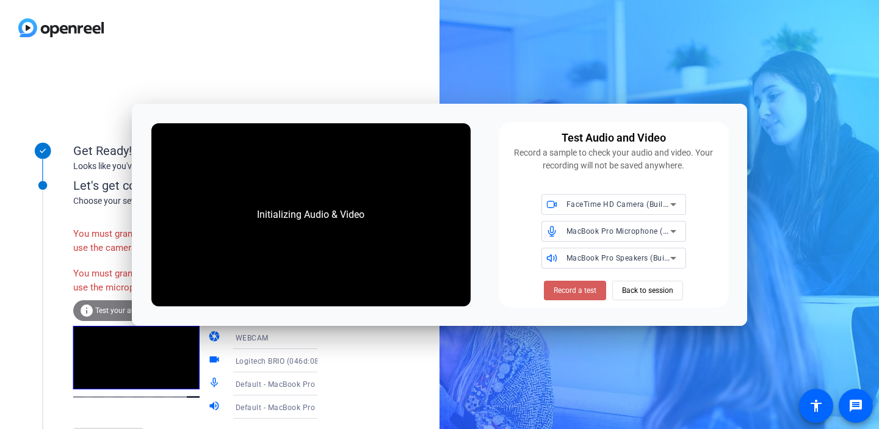
click at [584, 291] on span "Record a test" at bounding box center [574, 290] width 43 height 11
click at [640, 289] on span "Back to session" at bounding box center [647, 290] width 51 height 23
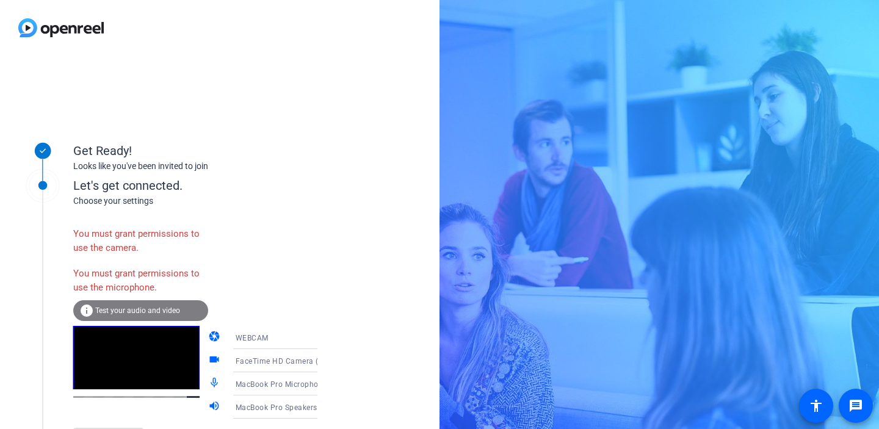
click at [232, 195] on div "Choose your settings" at bounding box center [207, 201] width 269 height 13
click at [277, 341] on div "WEBCAM" at bounding box center [282, 337] width 92 height 15
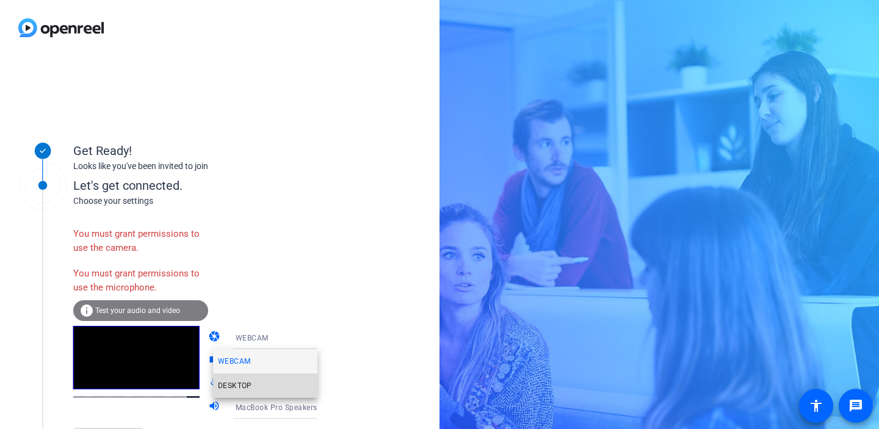
click at [252, 386] on mat-option "DESKTOP" at bounding box center [265, 385] width 104 height 24
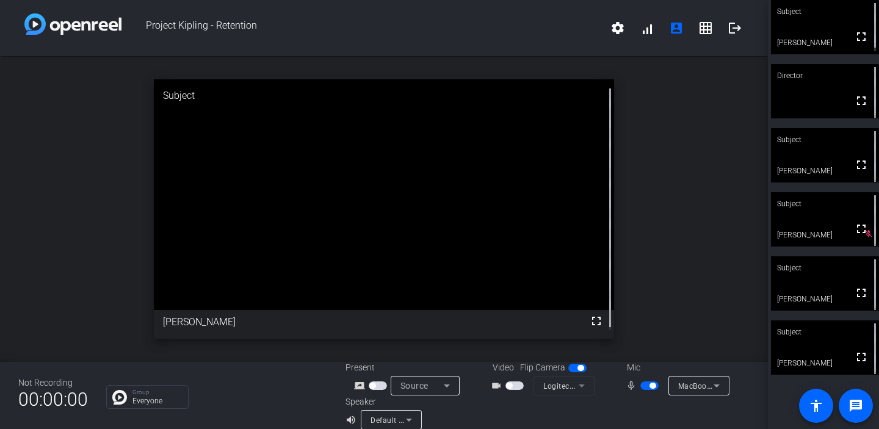
drag, startPoint x: 508, startPoint y: 388, endPoint x: 551, endPoint y: 389, distance: 42.7
click at [551, 389] on div "videocam_outline Logitech BRIO (046d:085e)" at bounding box center [541, 386] width 122 height 20
click at [581, 386] on mat-form-field "Logitech BRIO (046d:085e)" at bounding box center [563, 386] width 61 height 20
drag, startPoint x: 581, startPoint y: 386, endPoint x: 358, endPoint y: 415, distance: 224.6
click at [358, 415] on div "Present screen_share_outline Source Video Flip Camera videocam_outline Logitech…" at bounding box center [547, 395] width 404 height 68
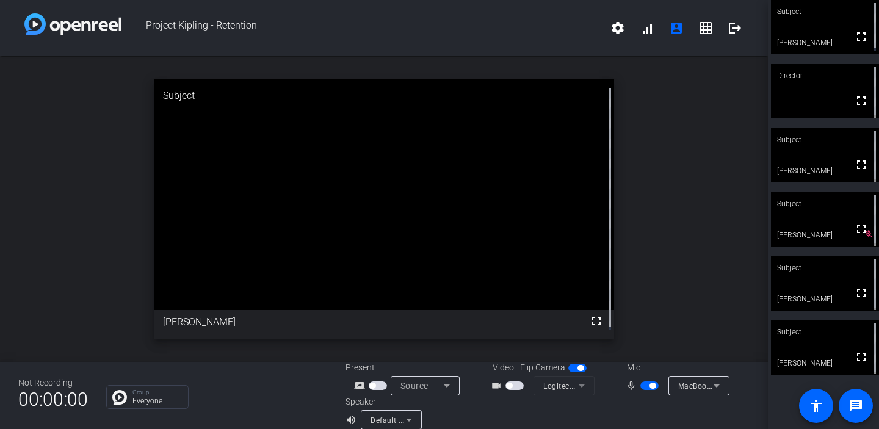
click at [470, 415] on div "Speaker volume_up Default - MacBook Pro Speakers (Built-in)" at bounding box center [446, 412] width 202 height 34
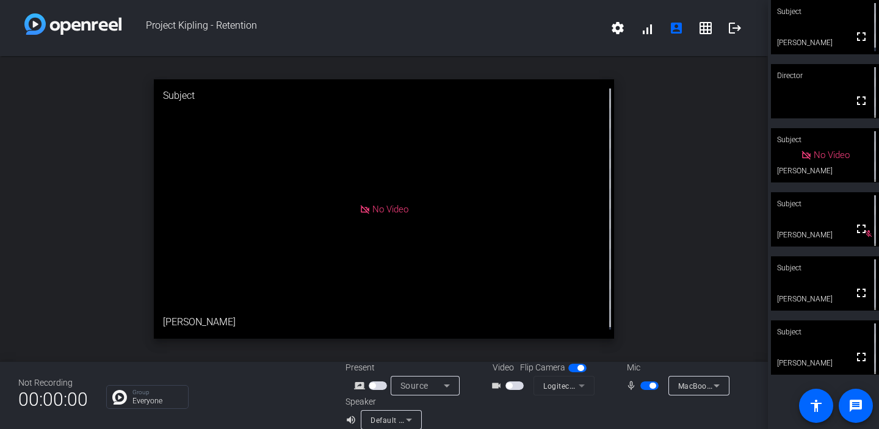
drag, startPoint x: 506, startPoint y: 387, endPoint x: 544, endPoint y: 389, distance: 37.9
click at [544, 389] on div "videocam_outline Logitech BRIO (046d:085e)" at bounding box center [541, 386] width 122 height 20
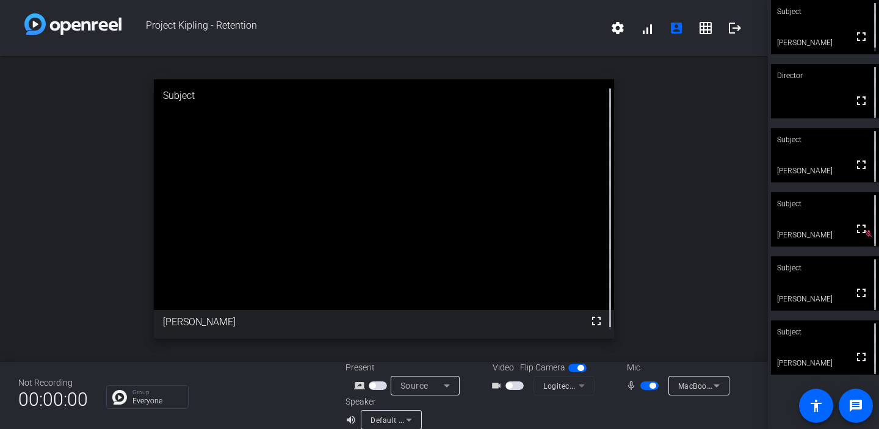
click at [527, 391] on div "videocam_outline" at bounding box center [512, 385] width 43 height 15
click at [497, 390] on mat-icon "videocam_outline" at bounding box center [498, 385] width 15 height 15
click at [580, 389] on mat-form-field "Logitech BRIO (046d:085e)" at bounding box center [563, 386] width 61 height 20
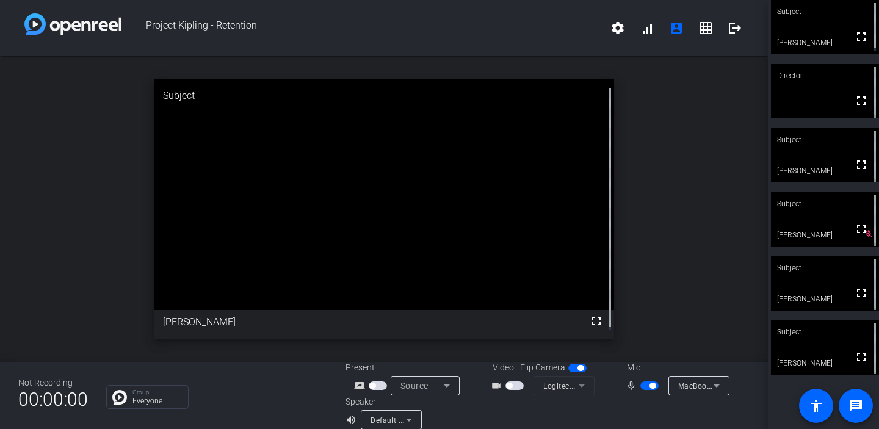
click at [580, 389] on mat-form-field "Logitech BRIO (046d:085e)" at bounding box center [563, 386] width 61 height 20
click at [579, 389] on mat-form-field "Logitech BRIO (046d:085e)" at bounding box center [563, 386] width 61 height 20
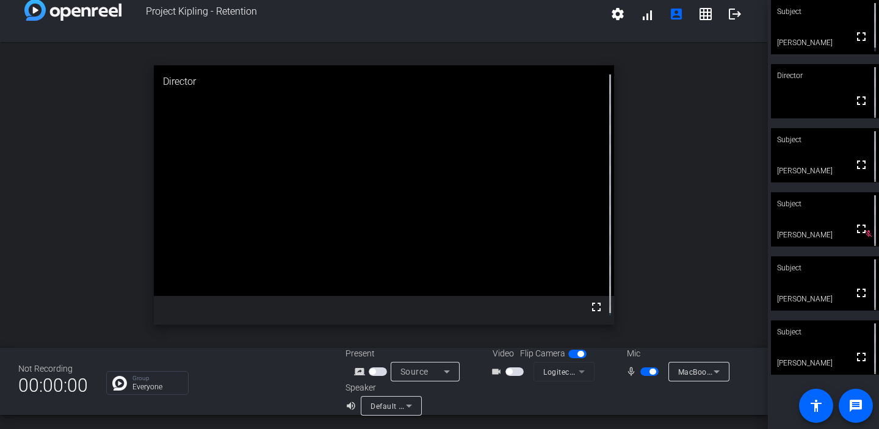
click at [577, 359] on mat-slide-toggle at bounding box center [578, 353] width 21 height 13
click at [577, 355] on span "button" at bounding box center [580, 354] width 6 height 6
click at [569, 355] on span "button" at bounding box center [572, 354] width 6 height 6
click at [606, 195] on div at bounding box center [610, 194] width 8 height 259
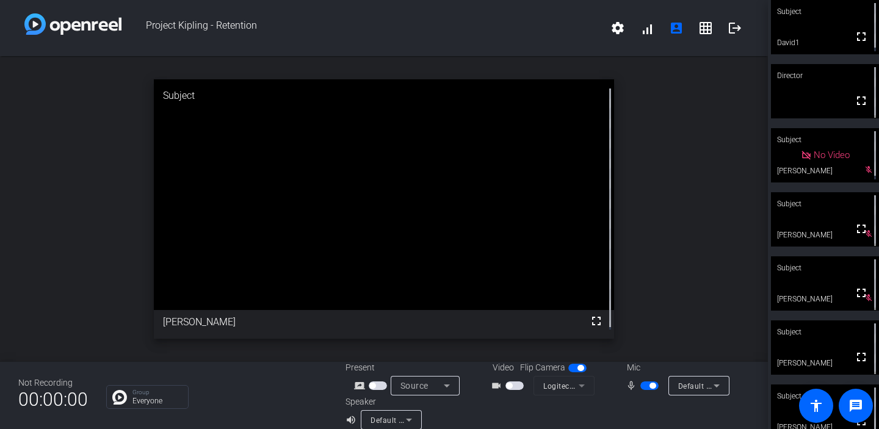
click at [598, 383] on div "Video Flip Camera videocam_outline Logitech BRIO (046d:085e)" at bounding box center [547, 378] width 135 height 34
click at [574, 389] on mat-form-field "Logitech BRIO (046d:085e)" at bounding box center [563, 386] width 61 height 20
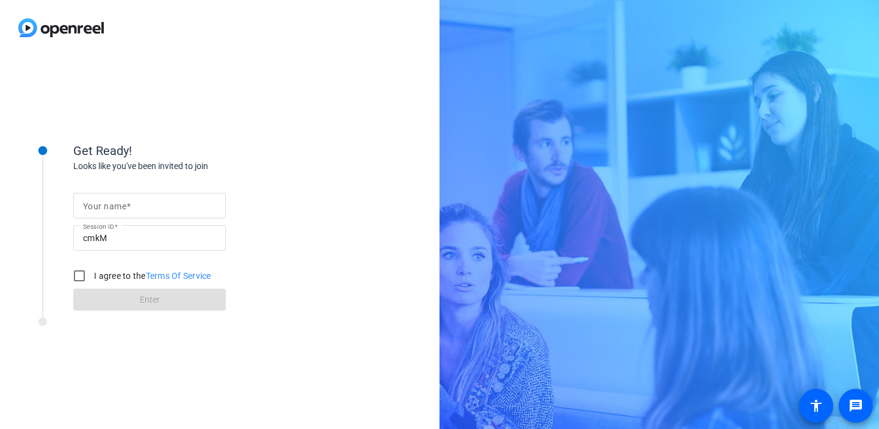
click at [135, 207] on input "Your name" at bounding box center [149, 205] width 133 height 15
type input "[PERSON_NAME]"
click at [80, 276] on input "I agree to the Terms Of Service" at bounding box center [79, 276] width 24 height 24
checkbox input "true"
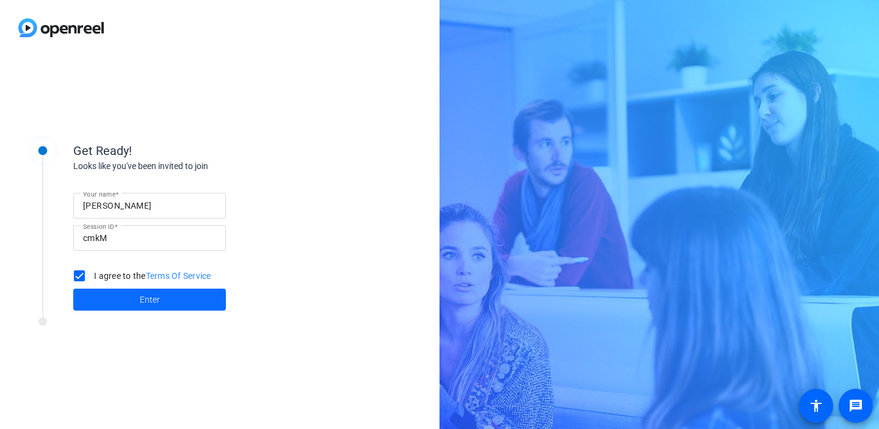
click at [112, 301] on span at bounding box center [149, 299] width 153 height 29
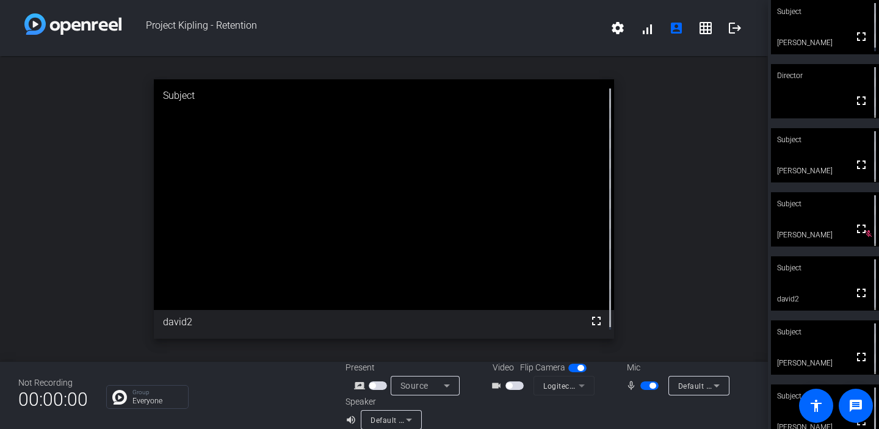
click at [575, 389] on mat-form-field "Logitech BRIO (046d:085e)" at bounding box center [563, 386] width 61 height 20
click at [497, 385] on mat-icon "videocam_outline" at bounding box center [498, 385] width 15 height 15
click at [509, 385] on span "button" at bounding box center [514, 385] width 18 height 9
click at [713, 385] on icon at bounding box center [716, 385] width 6 height 3
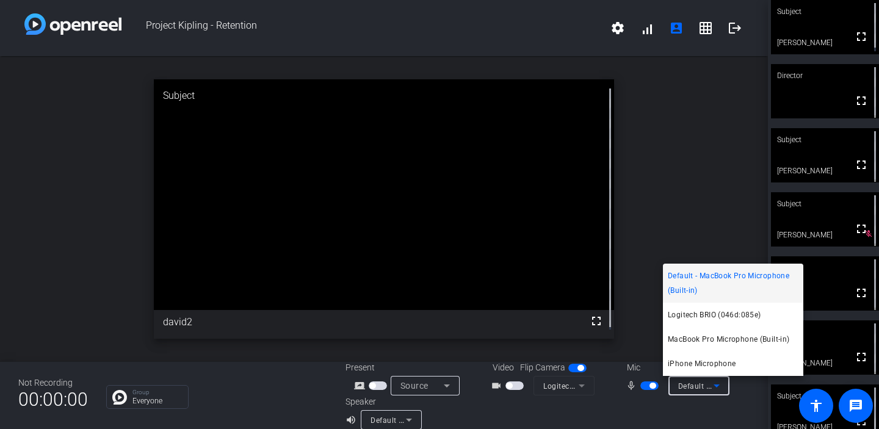
click at [405, 419] on div at bounding box center [439, 214] width 879 height 429
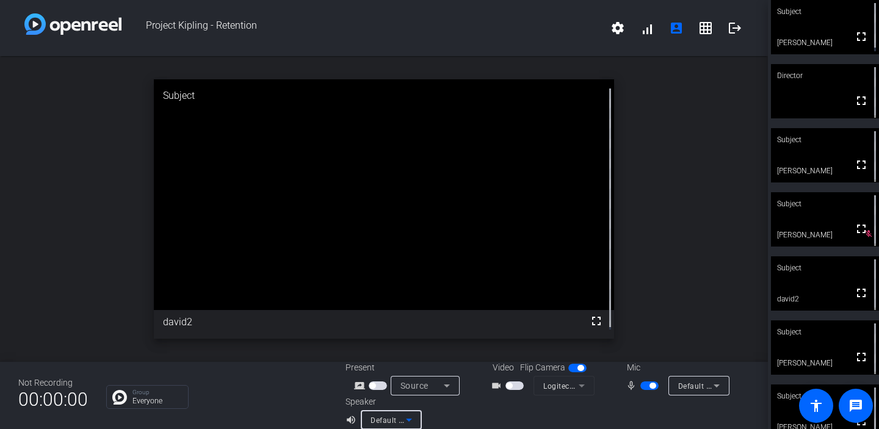
click at [406, 419] on icon at bounding box center [409, 420] width 6 height 3
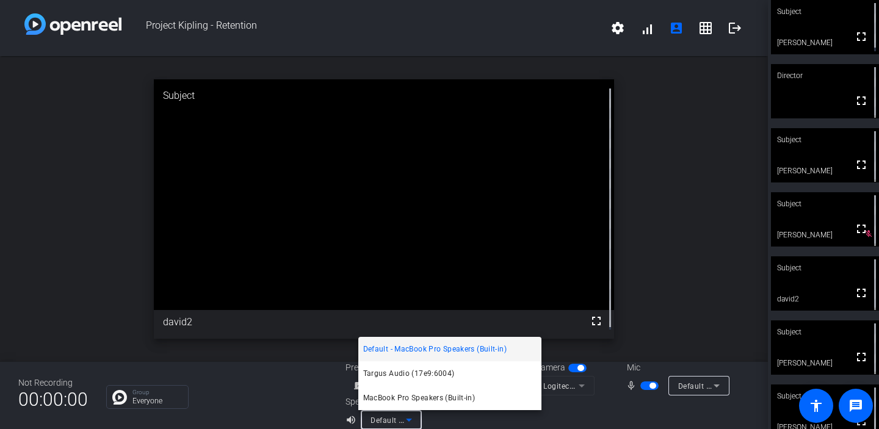
click at [560, 405] on div at bounding box center [439, 214] width 879 height 429
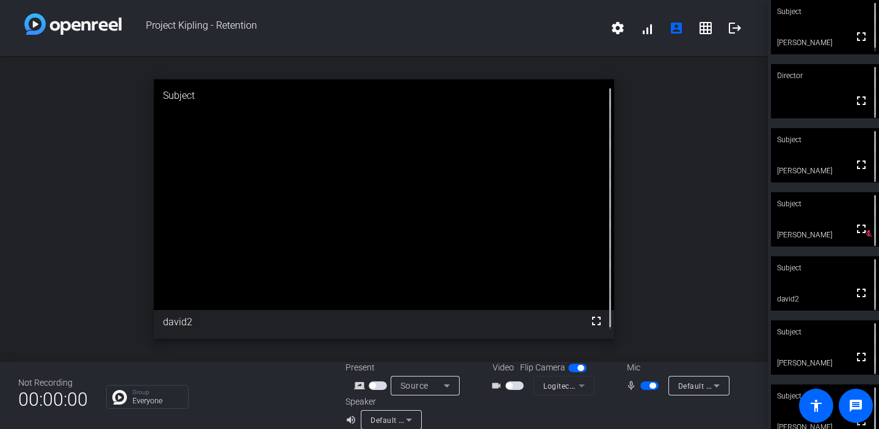
click at [575, 387] on mat-form-field "Logitech BRIO (046d:085e)" at bounding box center [563, 386] width 61 height 20
click at [506, 386] on span "button" at bounding box center [509, 386] width 6 height 6
click at [504, 385] on div "videocam_outline" at bounding box center [512, 385] width 43 height 15
click at [514, 385] on span "button" at bounding box center [514, 385] width 18 height 9
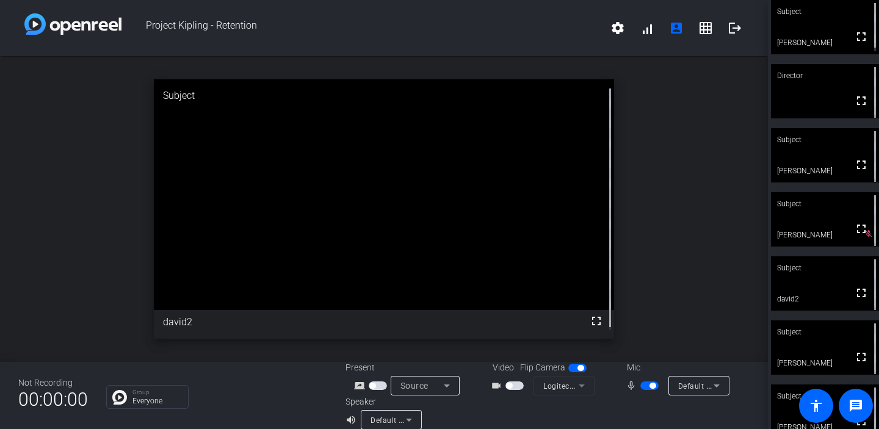
click at [513, 385] on span "button" at bounding box center [514, 385] width 18 height 9
click at [514, 385] on span "button" at bounding box center [514, 385] width 18 height 9
